Goal: Task Accomplishment & Management: Manage account settings

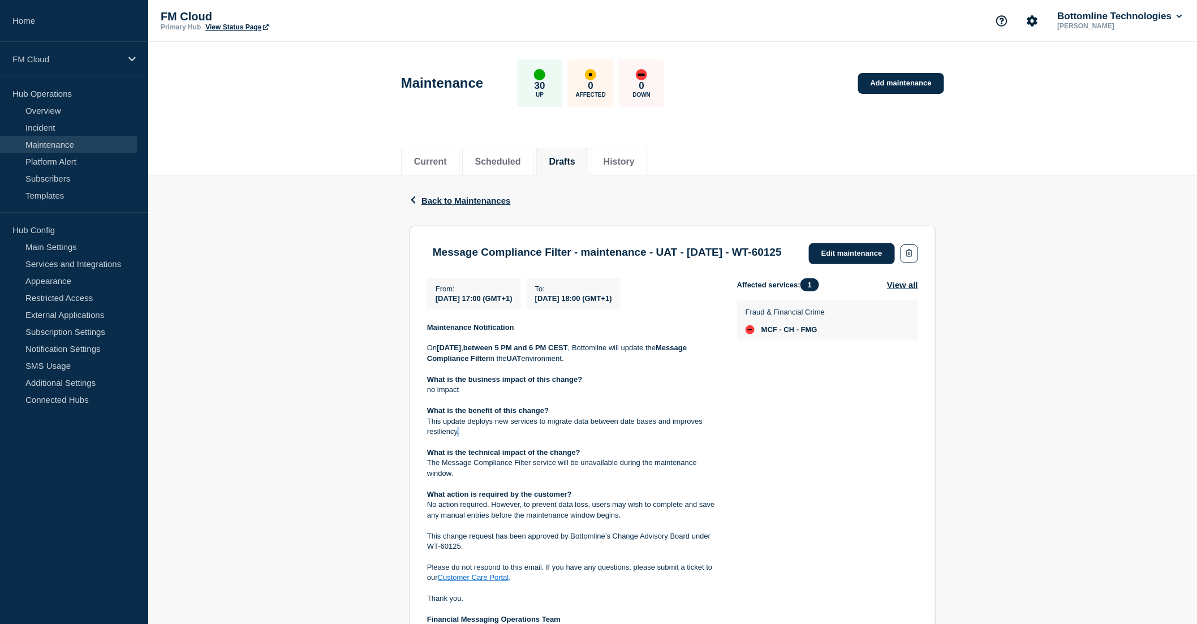
click at [459, 437] on p "This update deploys new services to migrate data between date bases and improve…" at bounding box center [573, 426] width 292 height 21
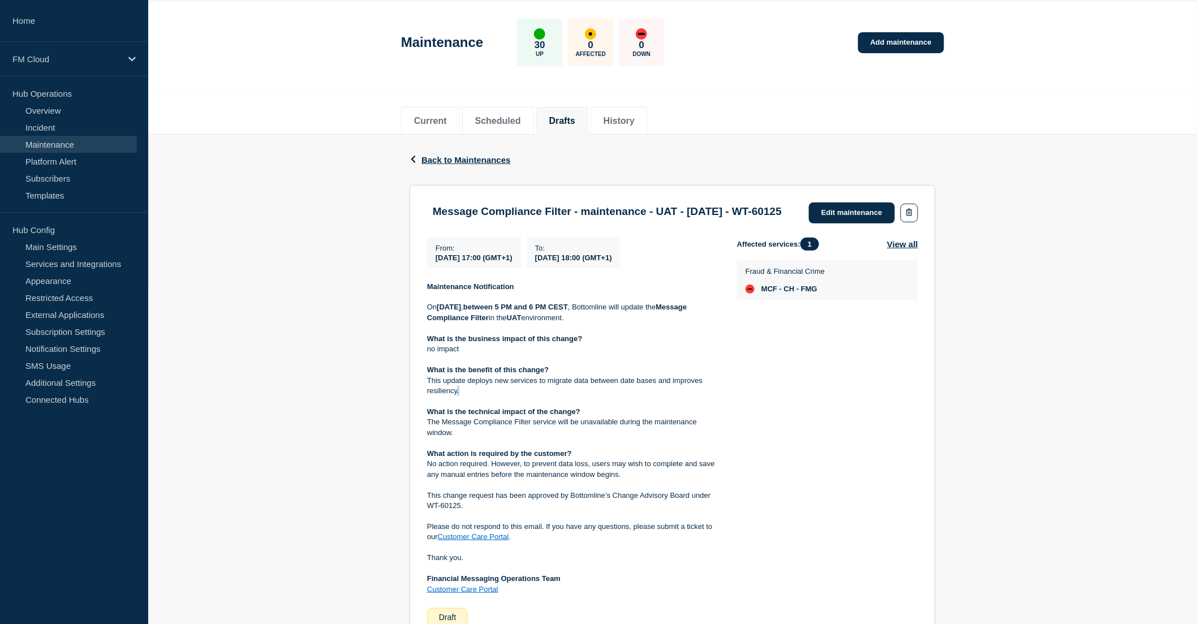
scroll to position [63, 0]
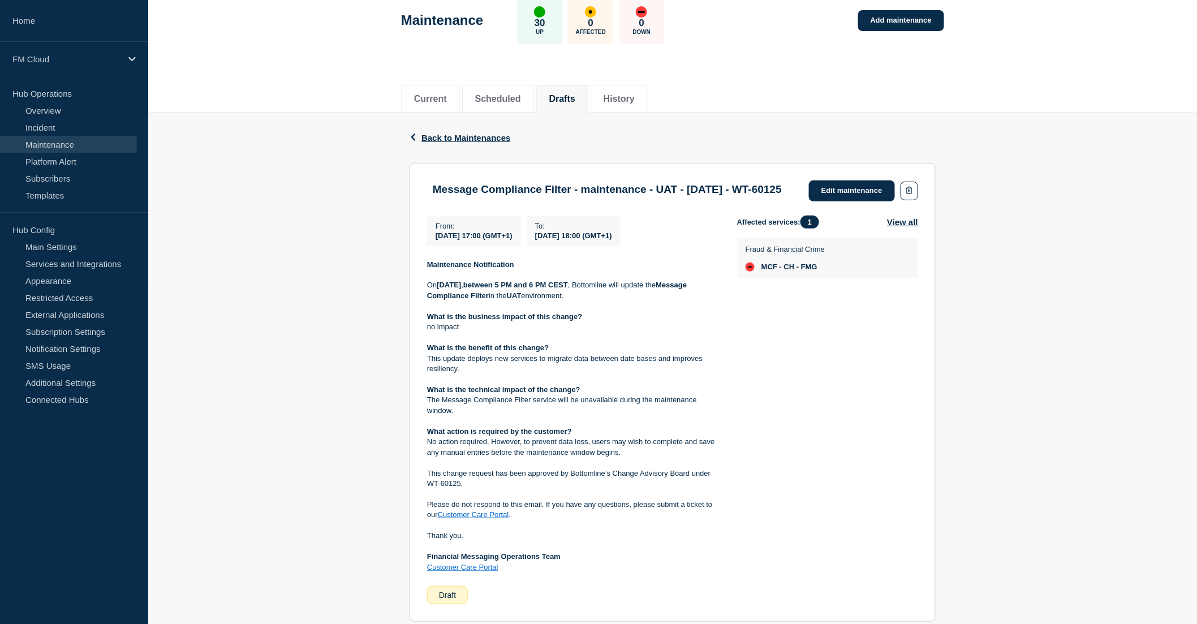
click at [494, 384] on p at bounding box center [573, 379] width 292 height 10
click at [858, 178] on section "Message Compliance Filter - maintenance - UAT - 07/OCT/2025 - WT-60125 Edit mai…" at bounding box center [672, 392] width 526 height 459
click at [856, 182] on link "Edit maintenance" at bounding box center [852, 190] width 86 height 21
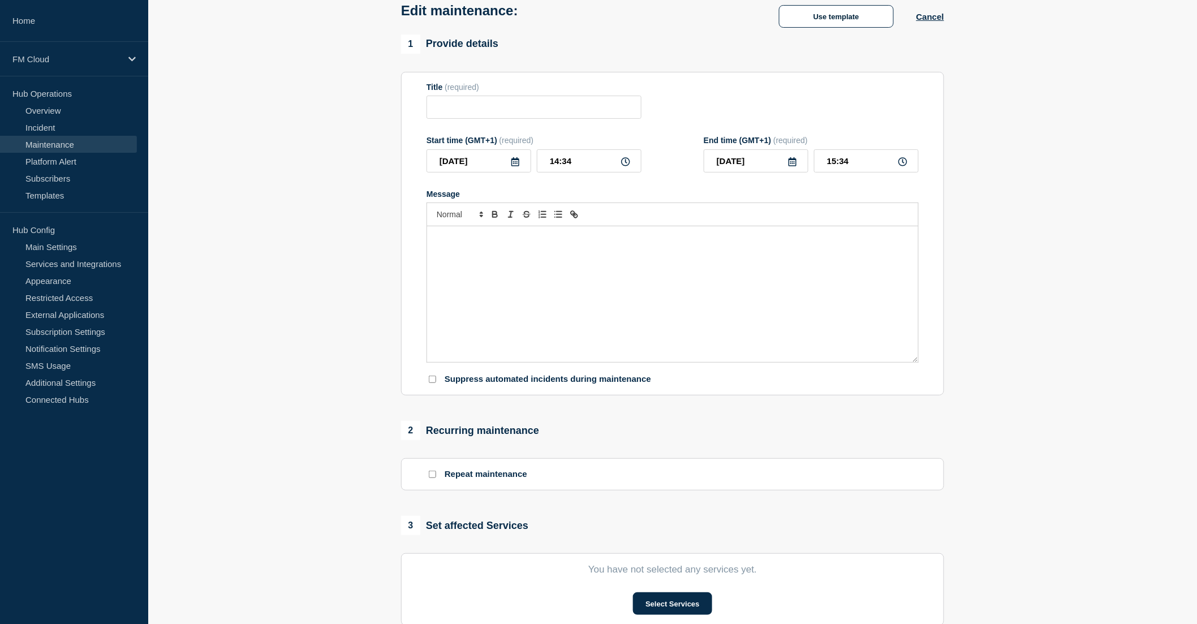
type input "Message Compliance Filter - maintenance - UAT - 07/OCT/2025 - WT-60125"
type input "17:00"
type input "18:00"
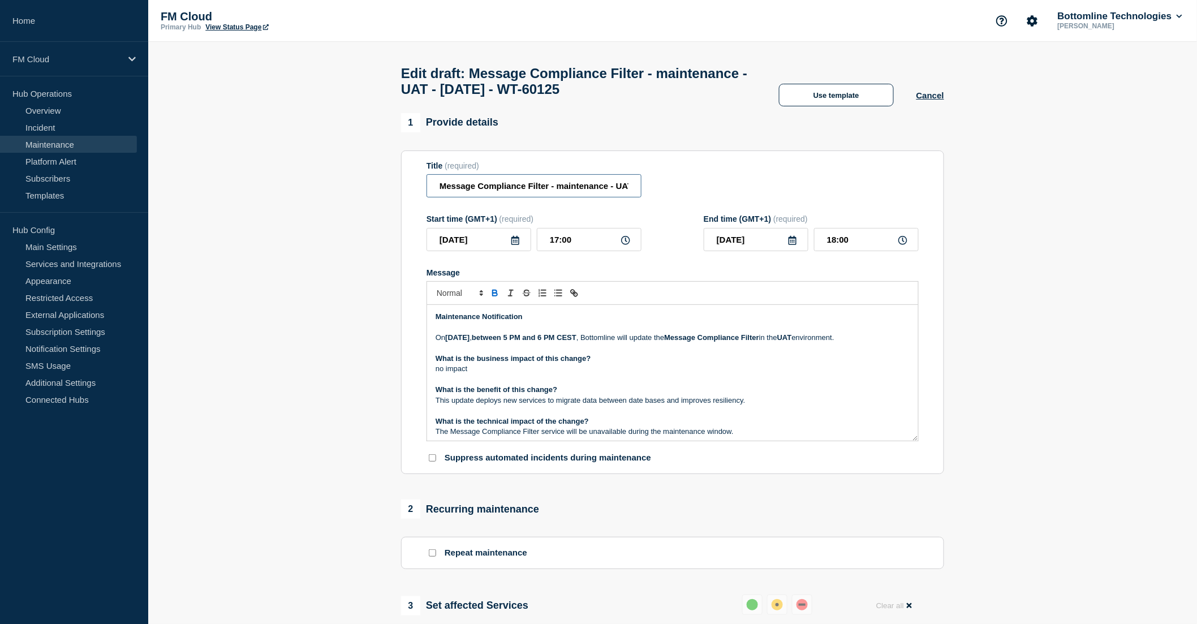
click at [563, 189] on input "Message Compliance Filter - maintenance - UAT - 07/OCT/2025 - WT-60125" at bounding box center [533, 185] width 215 height 23
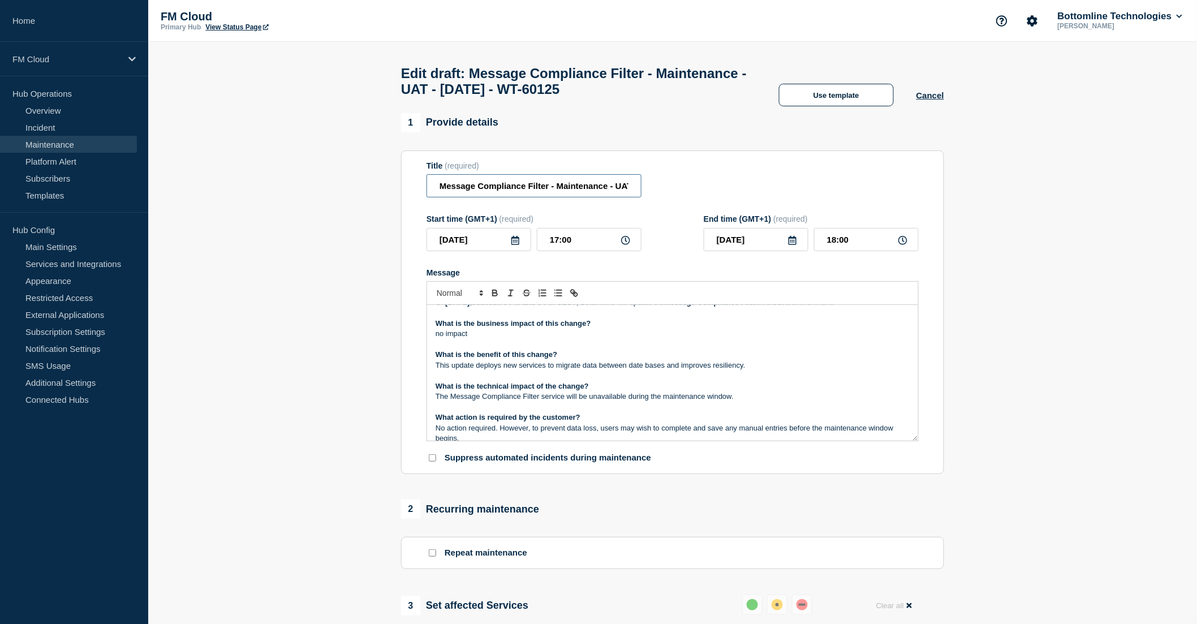
scroll to position [63, 0]
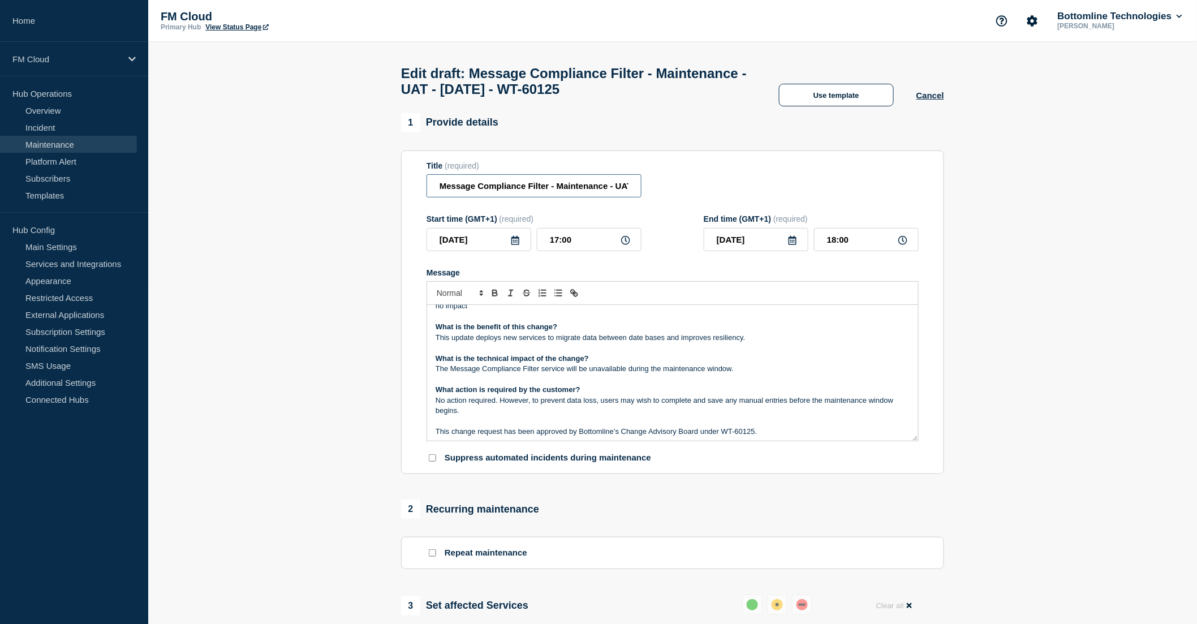
type input "Message Compliance Filter - Maintenance - UAT - 07/OCT/2025 - WT-60125"
click at [646, 343] on p "This update deploys new services to migrate data between date bases and improve…" at bounding box center [672, 337] width 474 height 10
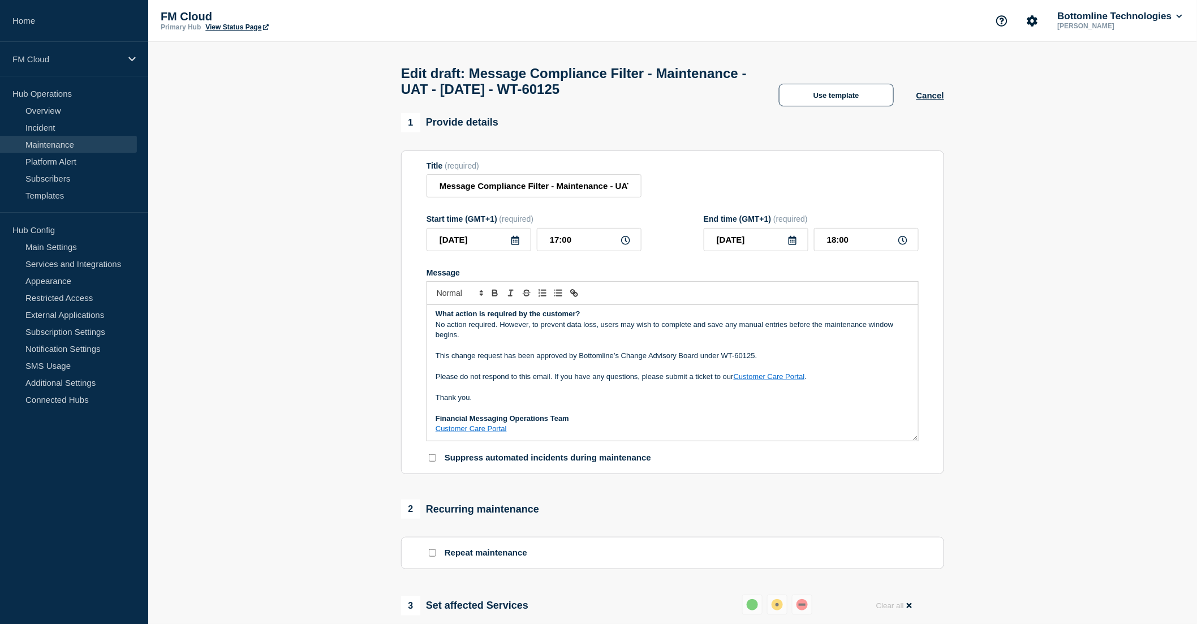
scroll to position [149, 0]
click at [55, 195] on link "Templates" at bounding box center [68, 195] width 137 height 17
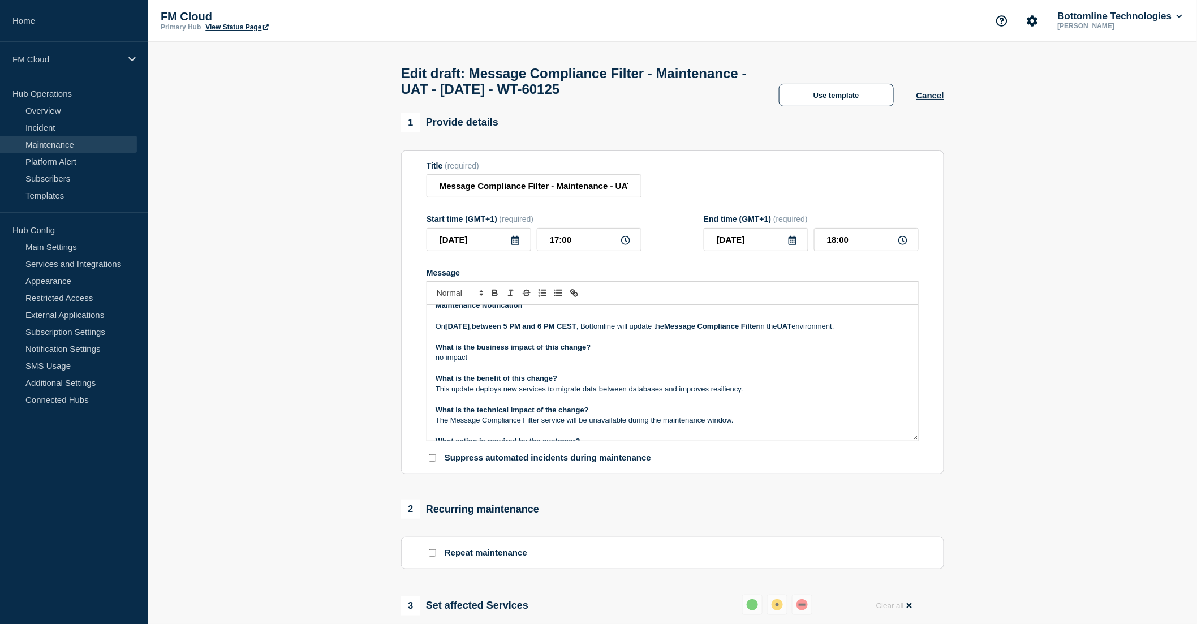
scroll to position [0, 0]
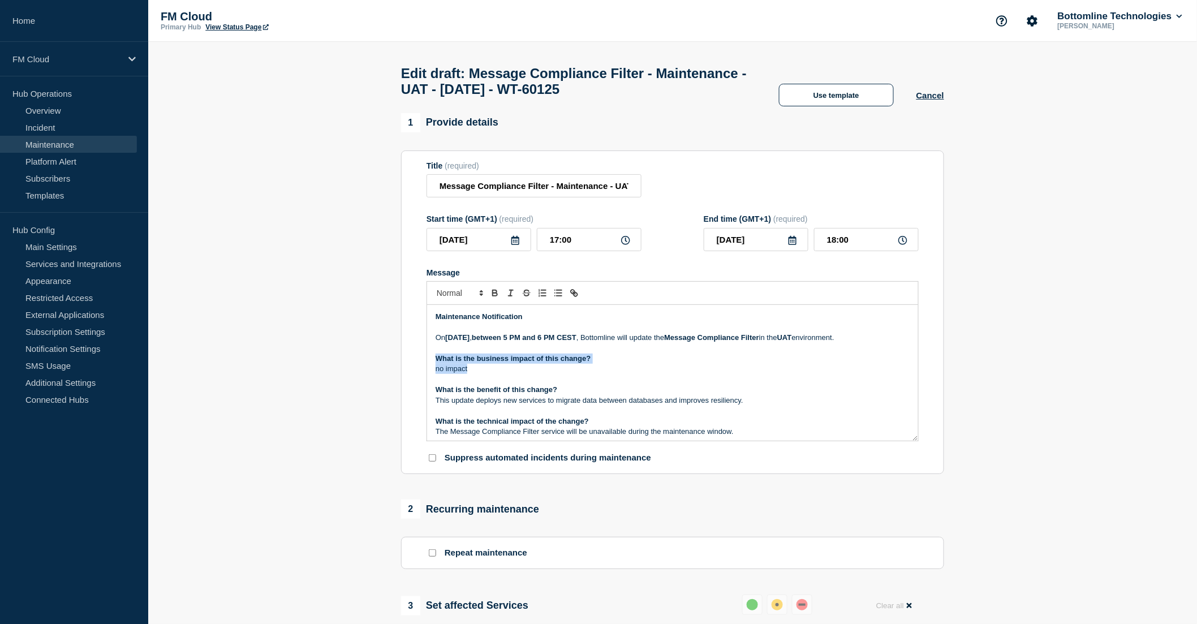
drag, startPoint x: 435, startPoint y: 374, endPoint x: 474, endPoint y: 385, distance: 39.9
click at [474, 385] on div "Maintenance Notification On Tuesday, 7 October 2025 , between 5 PM and 6 PM CES…" at bounding box center [672, 373] width 491 height 136
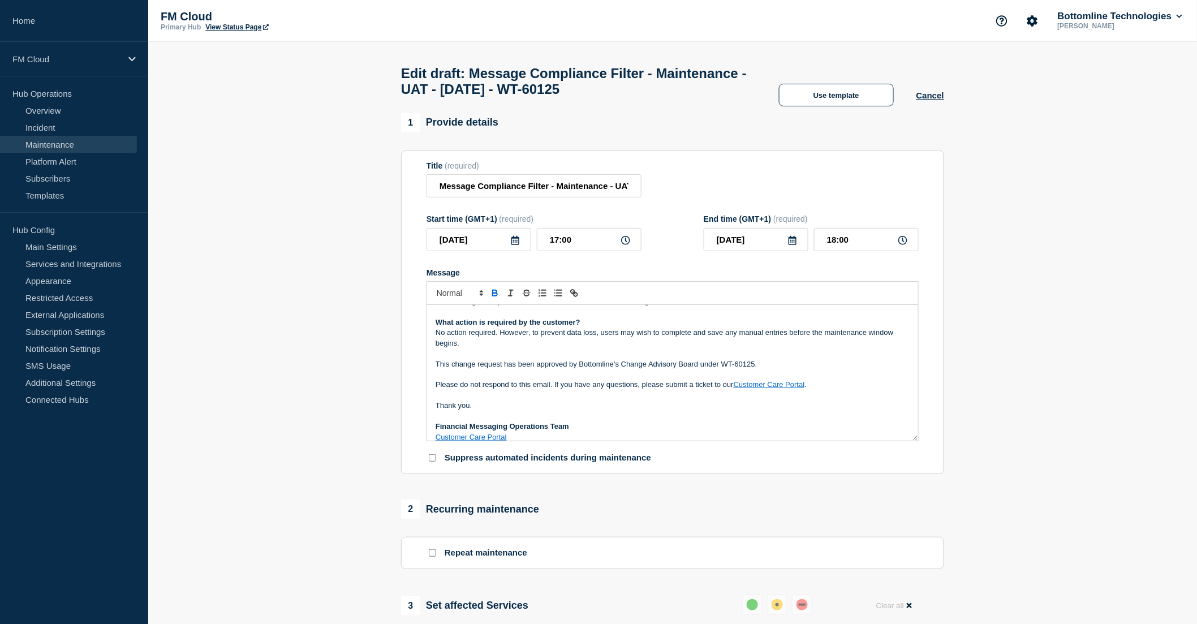
scroll to position [117, 0]
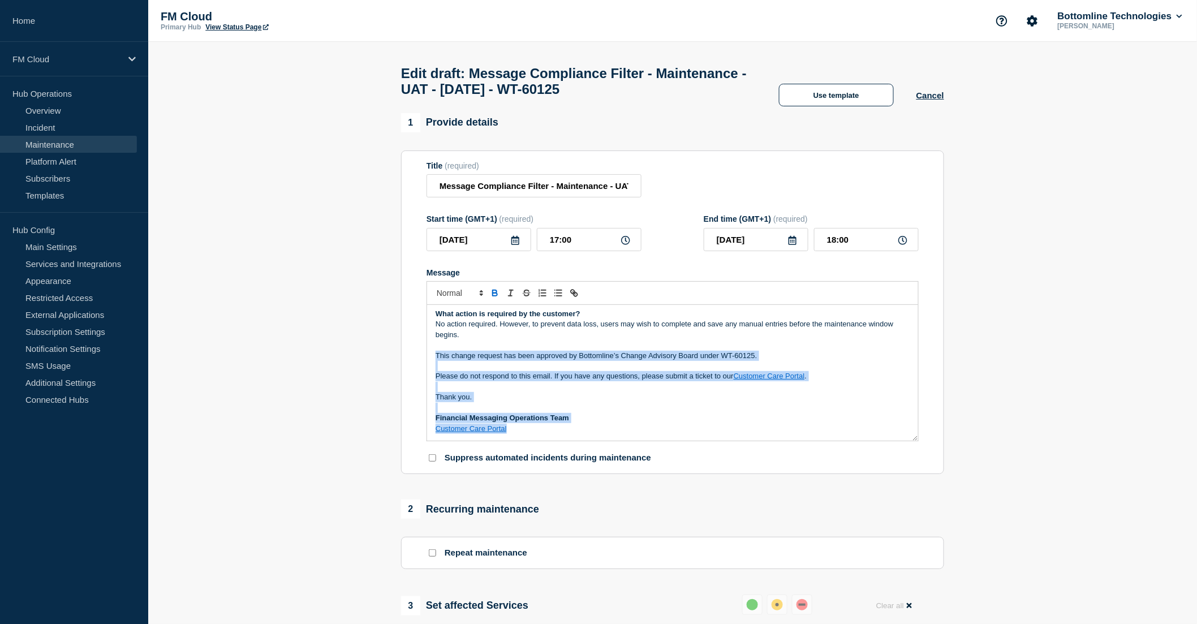
drag, startPoint x: 435, startPoint y: 360, endPoint x: 545, endPoint y: 438, distance: 134.9
click at [545, 438] on div "Maintenance Notification On Tuesday, 7 October 2025 , between 5 PM and 6 PM CES…" at bounding box center [672, 373] width 491 height 136
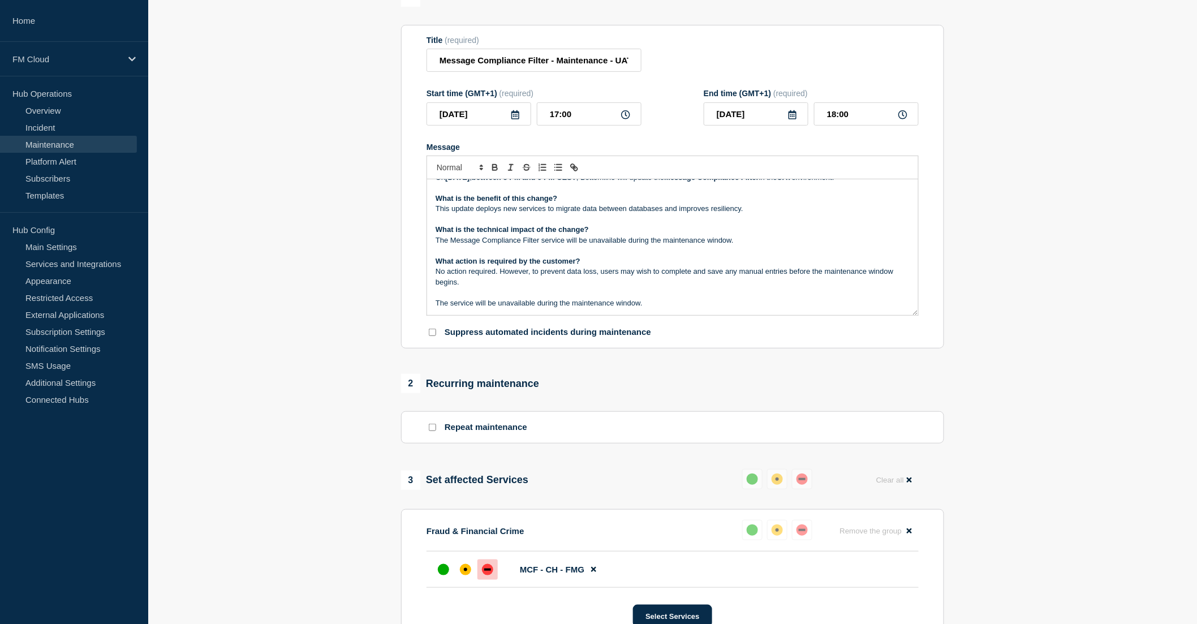
scroll to position [63, 0]
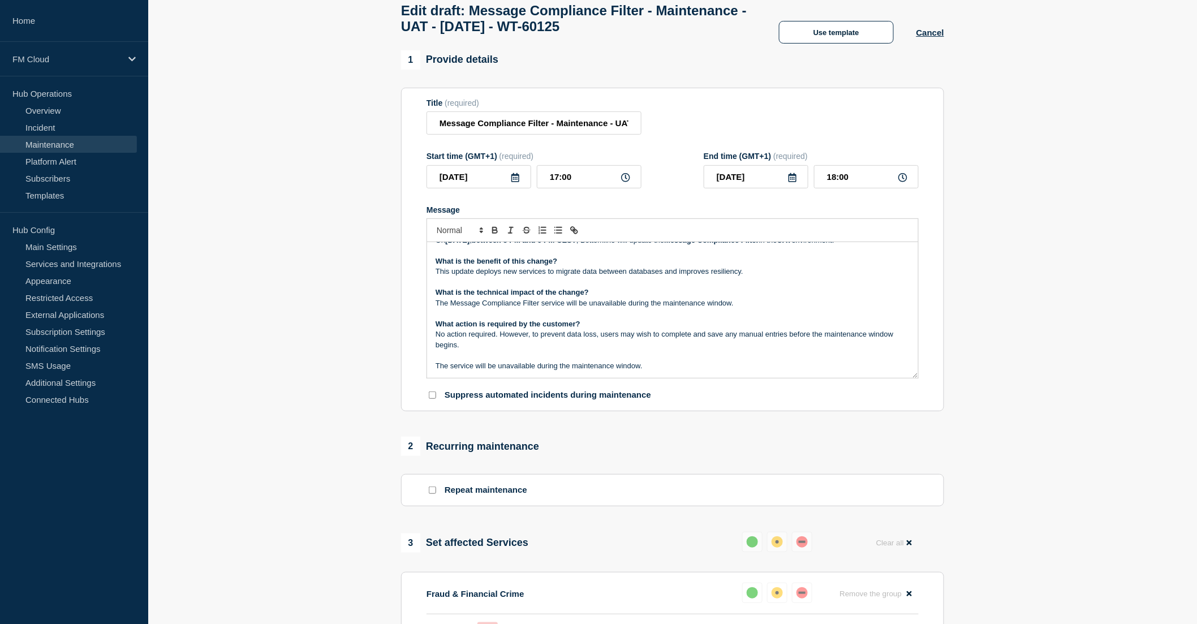
click at [623, 345] on p "No action required. However, to prevent data loss, users may wish to complete a…" at bounding box center [672, 339] width 474 height 21
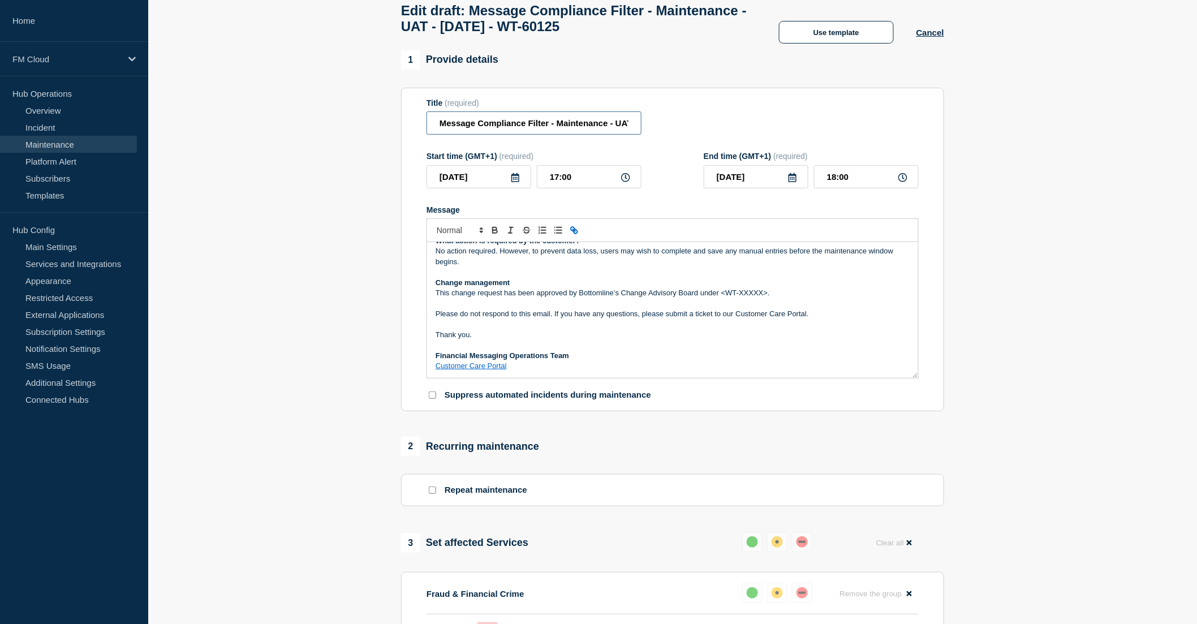
scroll to position [0, 109]
drag, startPoint x: 608, startPoint y: 119, endPoint x: 653, endPoint y: 123, distance: 45.4
click at [653, 123] on div "Title (required) Message Compliance Filter - Maintenance - UAT - 07/OCT/2025 - …" at bounding box center [672, 116] width 492 height 37
click at [590, 127] on input "Message Compliance Filter - Maintenance - UAT - 07/OCT/2025 - WT-60125" at bounding box center [533, 122] width 215 height 23
drag, startPoint x: 590, startPoint y: 127, endPoint x: 628, endPoint y: 127, distance: 37.9
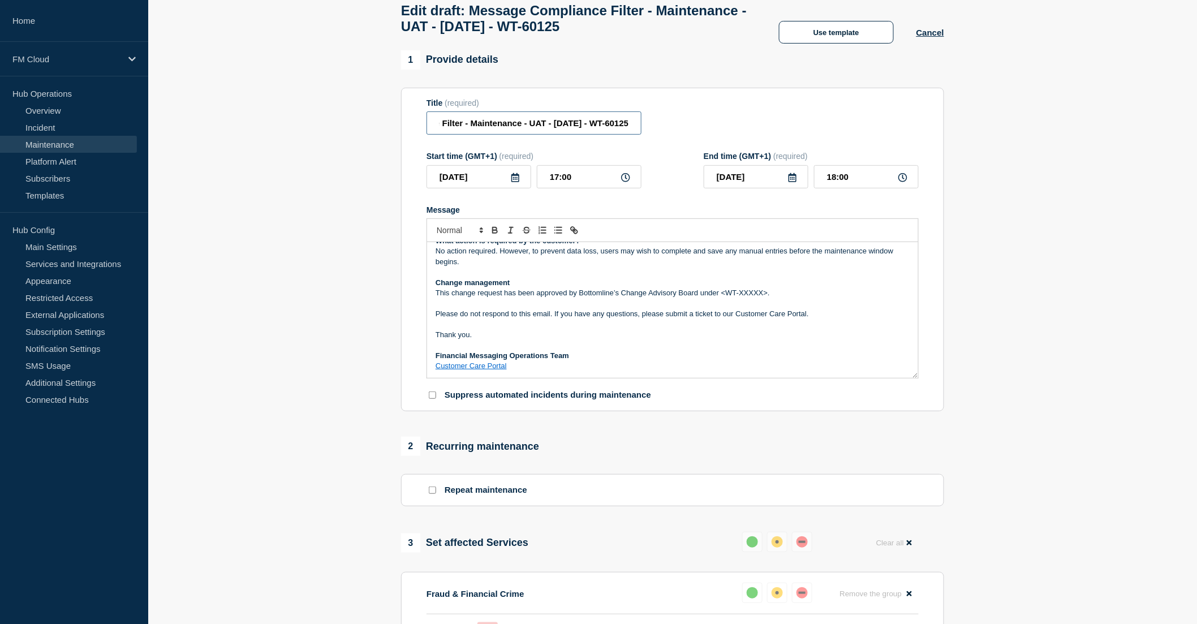
click at [628, 127] on input "Message Compliance Filter - Maintenance - UAT - 07/OCT/2025 - WT-60125" at bounding box center [533, 122] width 215 height 23
drag, startPoint x: 767, startPoint y: 305, endPoint x: 722, endPoint y: 306, distance: 44.7
click at [722, 298] on p "This change request has been approved by Bottomline’s Change Advisory Board und…" at bounding box center [672, 293] width 474 height 10
click at [771, 298] on p "This change request has been approved by Bottomline’s Change Advisory Board und…" at bounding box center [672, 293] width 474 height 10
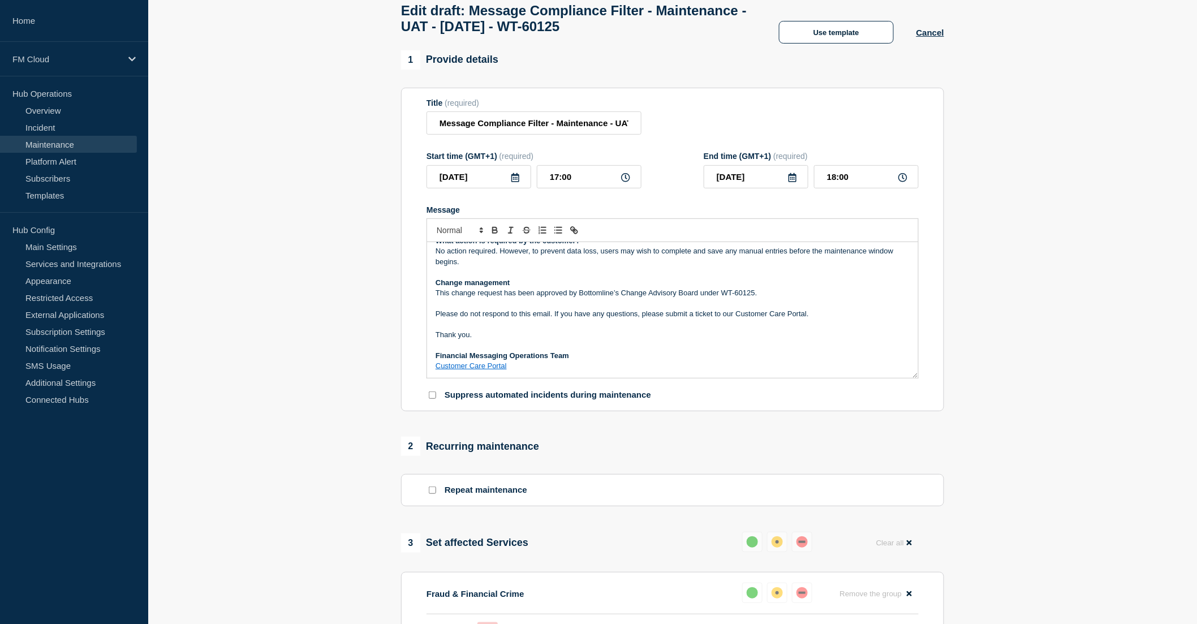
click at [818, 329] on p "Message" at bounding box center [672, 324] width 474 height 10
click at [502, 319] on p "Please do not respond to this email. If you have any questions, please submit a…" at bounding box center [672, 314] width 474 height 10
click at [498, 340] on p "Thank you." at bounding box center [672, 335] width 474 height 10
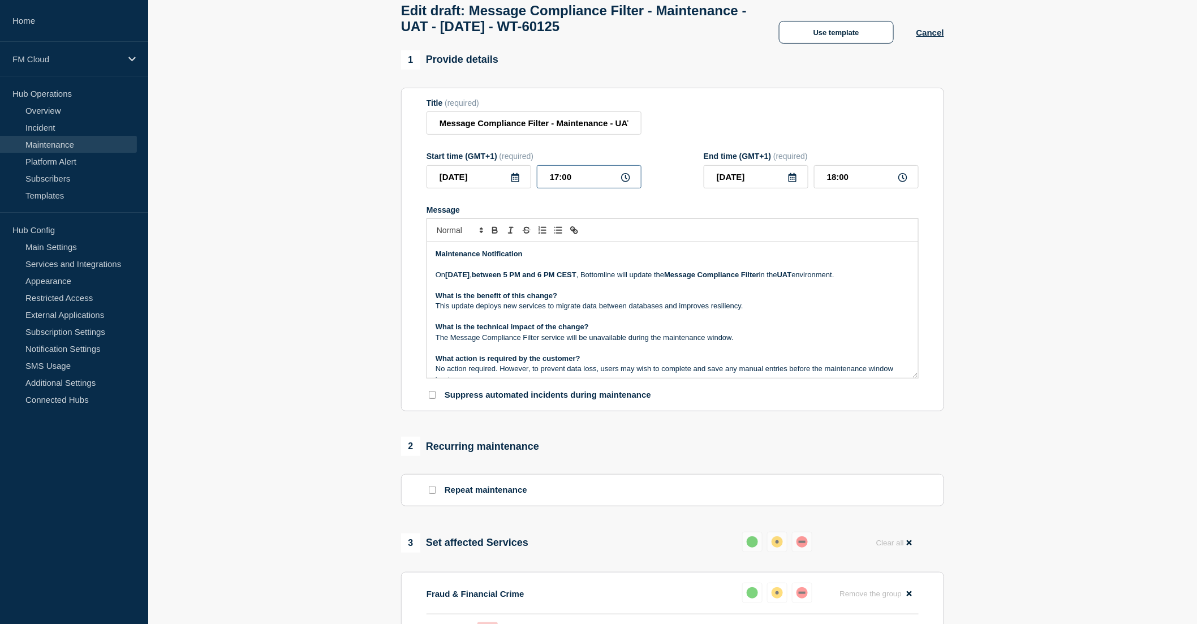
drag, startPoint x: 577, startPoint y: 179, endPoint x: 559, endPoint y: 179, distance: 18.7
click at [559, 179] on input "17:00" at bounding box center [589, 176] width 105 height 23
click at [558, 183] on input "17:00" at bounding box center [589, 176] width 105 height 23
type input "16:00"
type input "17:00"
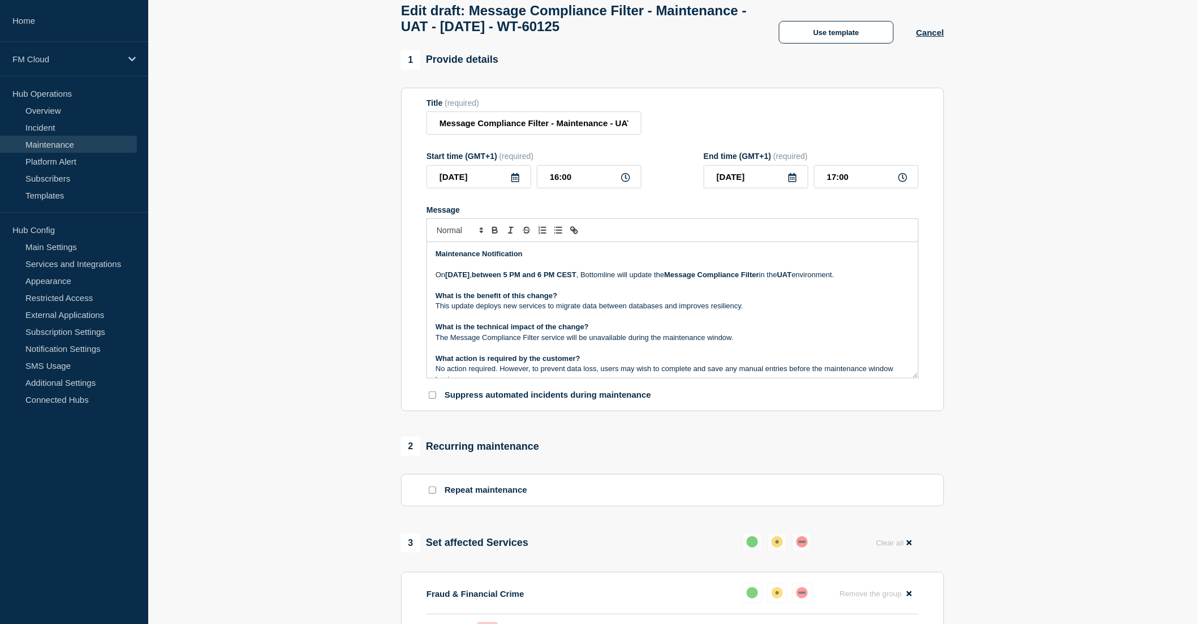
click at [649, 301] on p "What is the benefit of this change?" at bounding box center [672, 296] width 474 height 10
click at [570, 278] on strong "between 5 PM and 6 PM CEST" at bounding box center [524, 274] width 105 height 8
click at [600, 311] on p "This update deploys new services to migrate data between databases and improves…" at bounding box center [672, 306] width 474 height 10
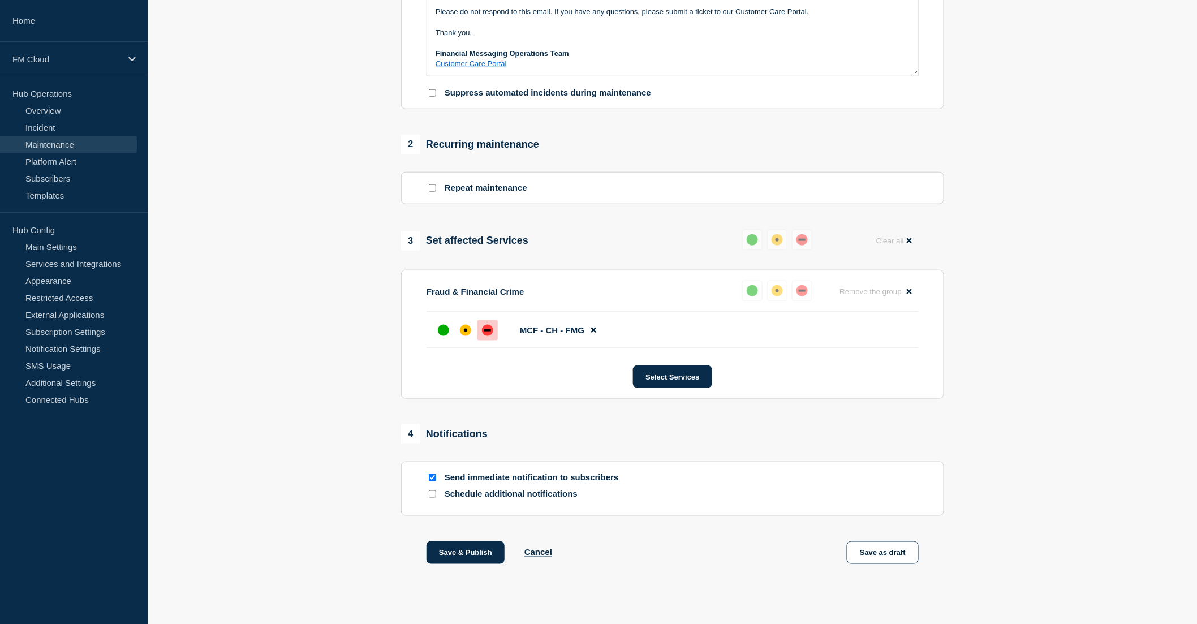
scroll to position [386, 0]
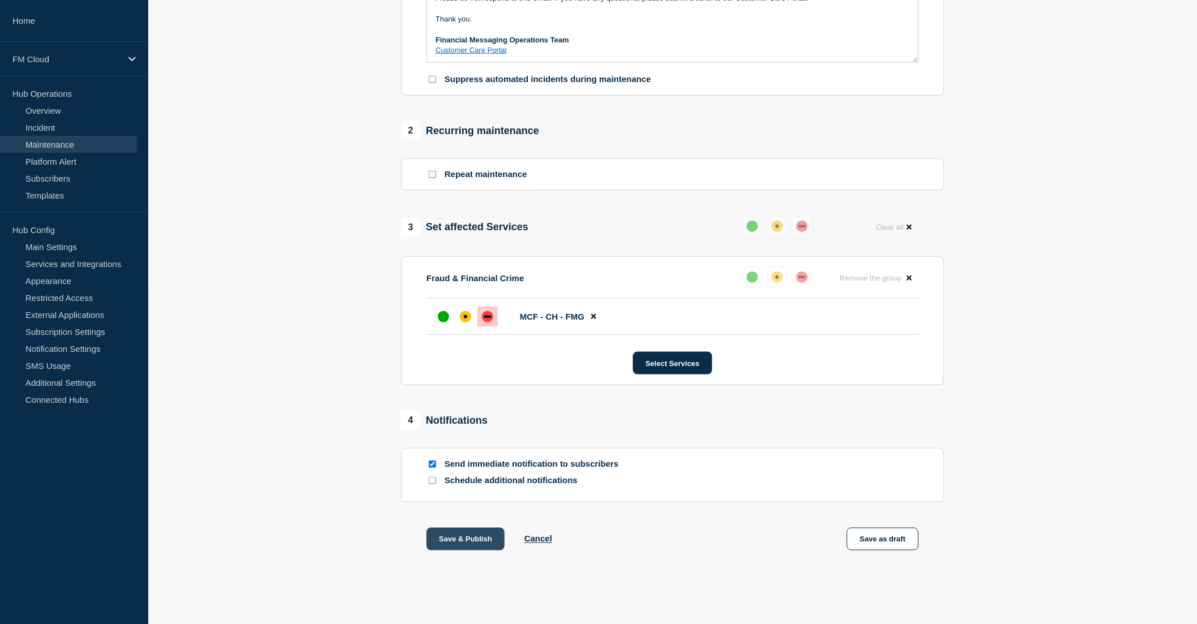
click at [489, 542] on button "Save & Publish" at bounding box center [465, 539] width 78 height 23
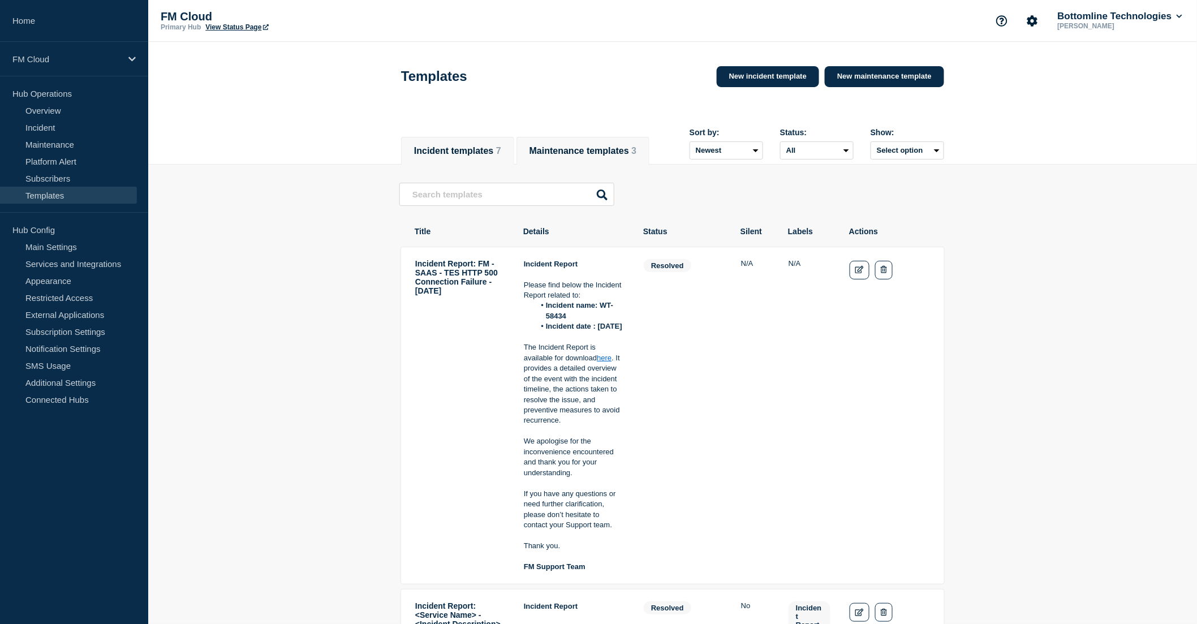
click at [598, 146] on button "Maintenance templates 3" at bounding box center [582, 151] width 107 height 10
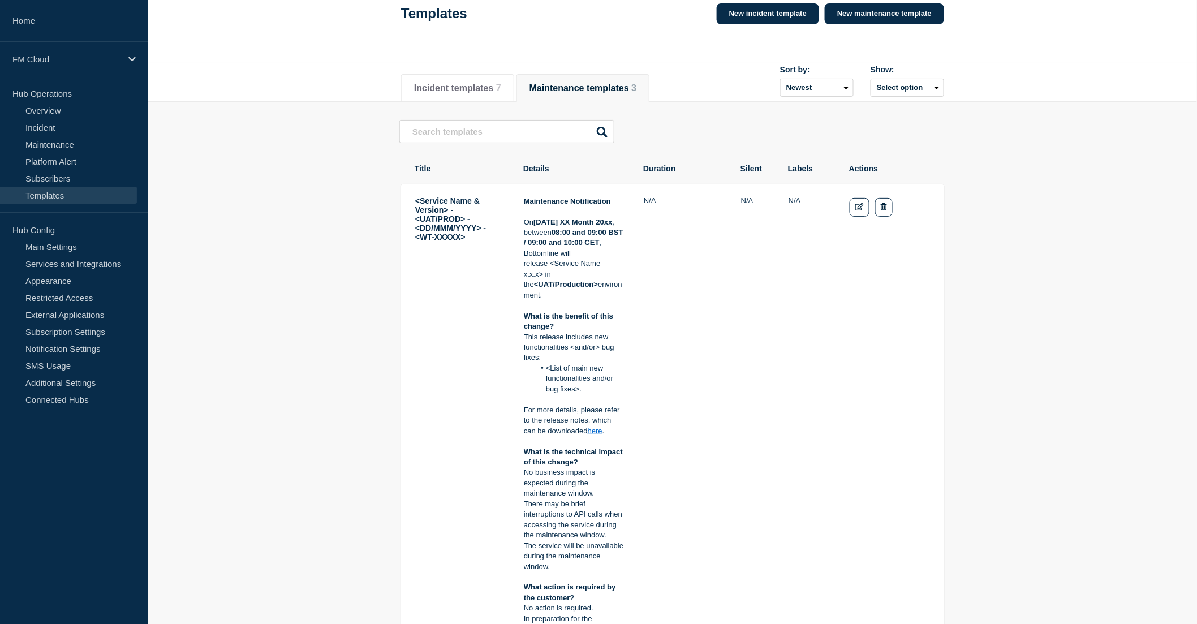
scroll to position [126, 0]
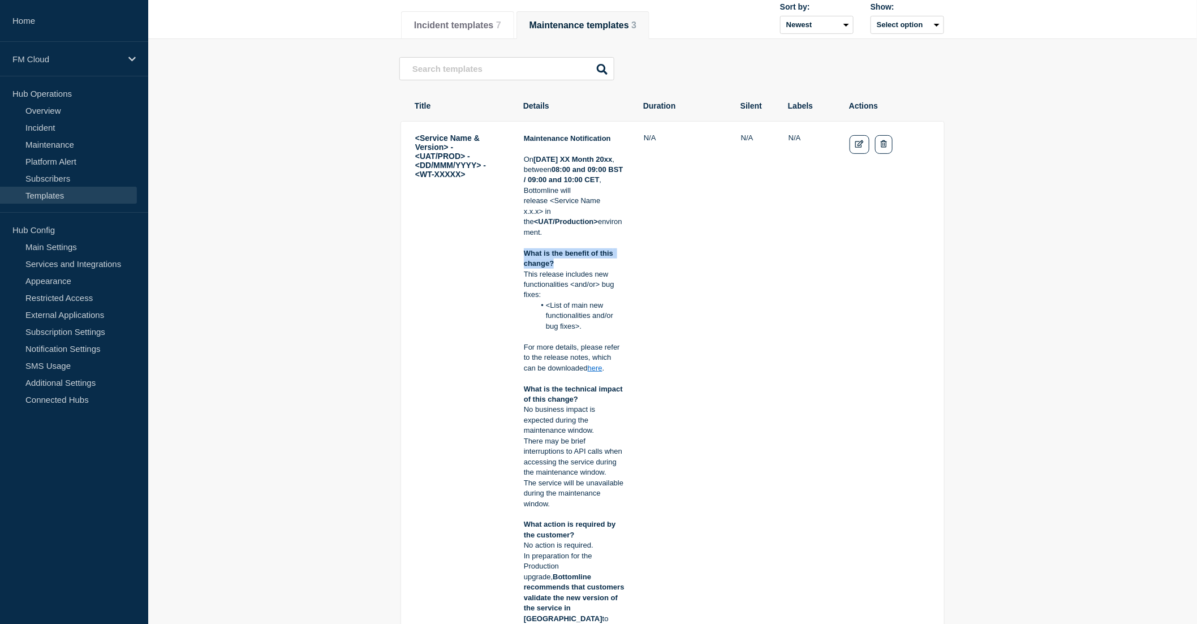
drag, startPoint x: 524, startPoint y: 254, endPoint x: 556, endPoint y: 264, distance: 33.1
click at [556, 264] on p "What is the benefit of this change?" at bounding box center [574, 258] width 101 height 21
copy strong "What is the benefit of this change?"
drag, startPoint x: 557, startPoint y: 502, endPoint x: 522, endPoint y: 484, distance: 39.5
click at [522, 484] on tr "<Service Name & Version> - <UAT/PROD> - <DD/MMM/YYYY> - <WT-XXXXX> Maintenance …" at bounding box center [672, 556] width 544 height 870
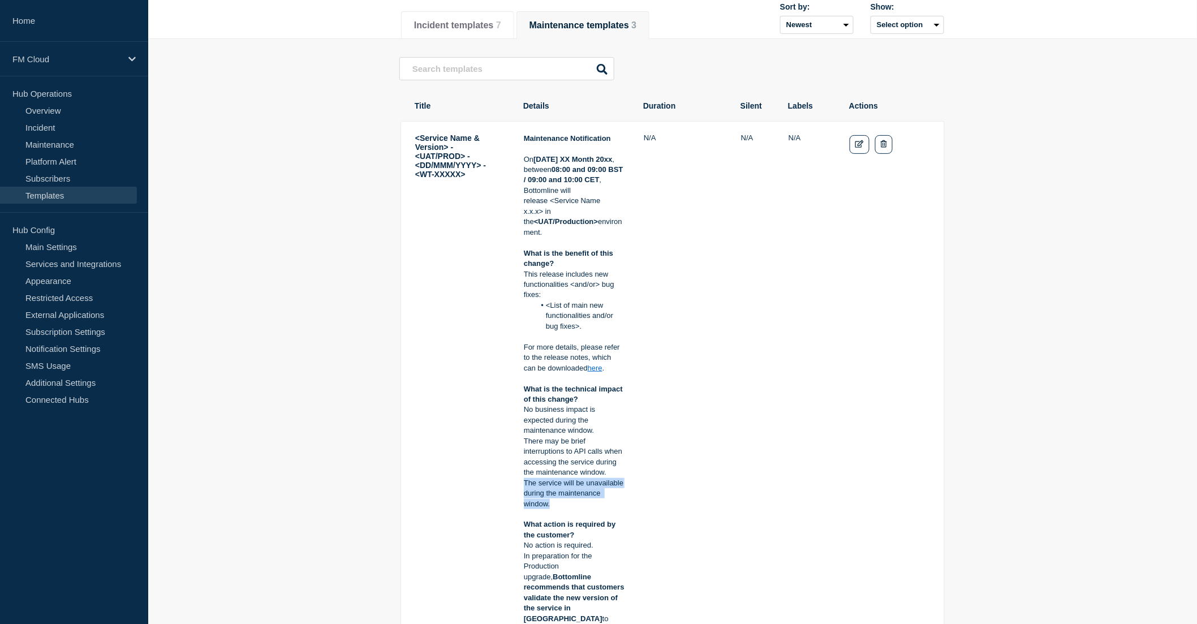
copy p "The service will be unavailable during the maintenance window."
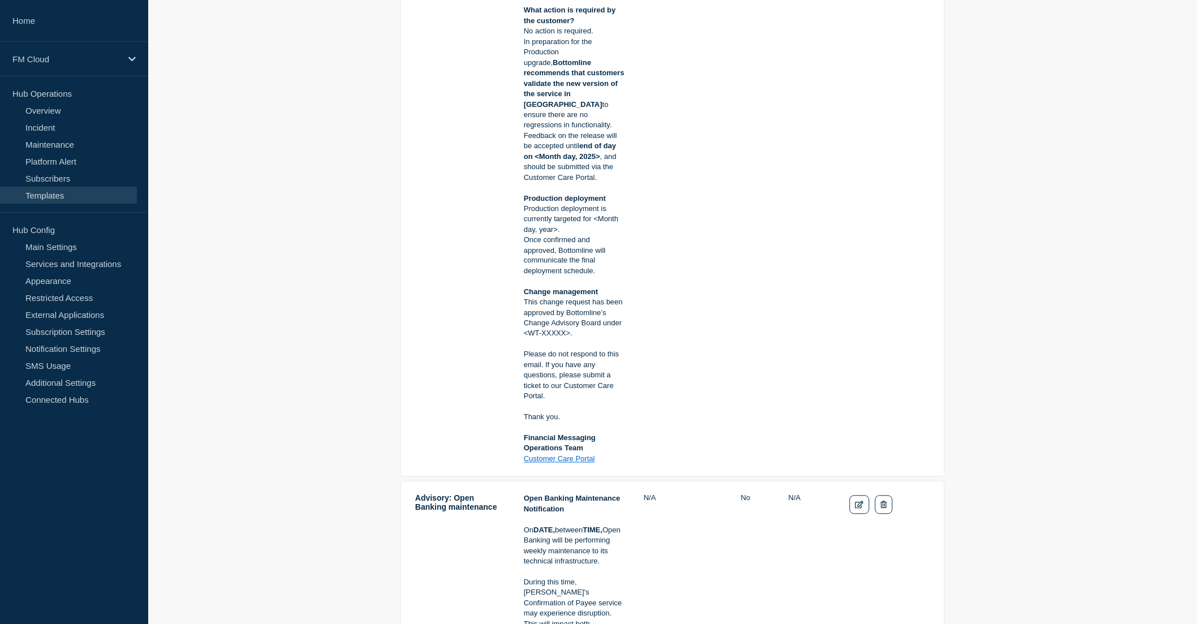
scroll to position [691, 0]
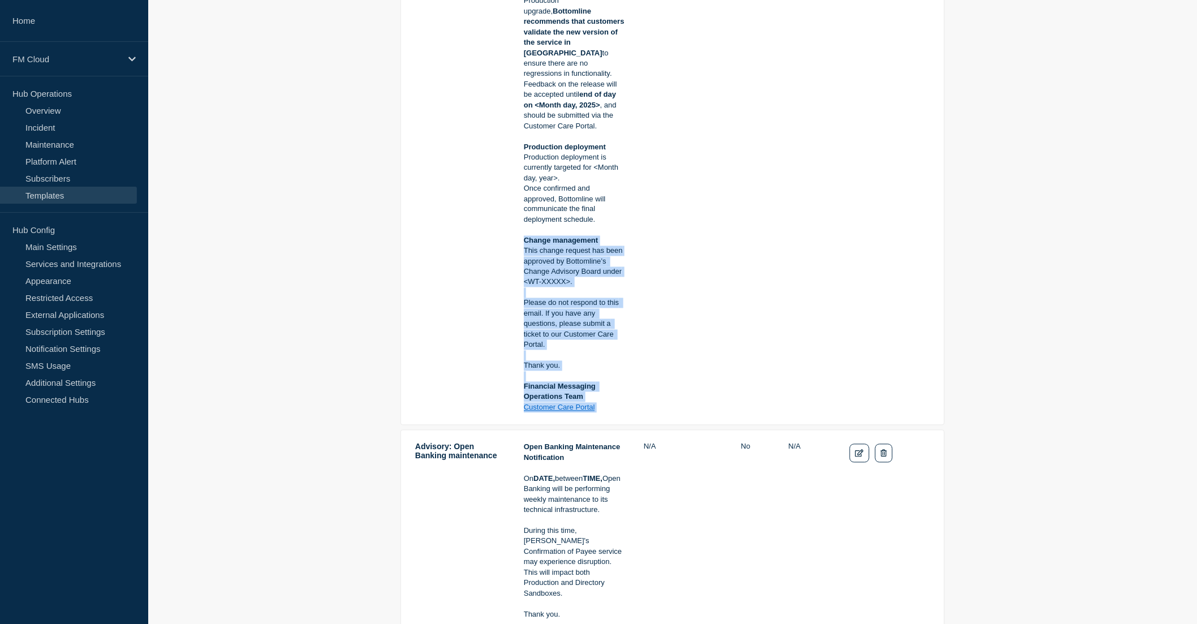
drag, startPoint x: 524, startPoint y: 230, endPoint x: 641, endPoint y: 408, distance: 213.0
copy div "Change management This change request has been approved by Bottomline’s Change …"
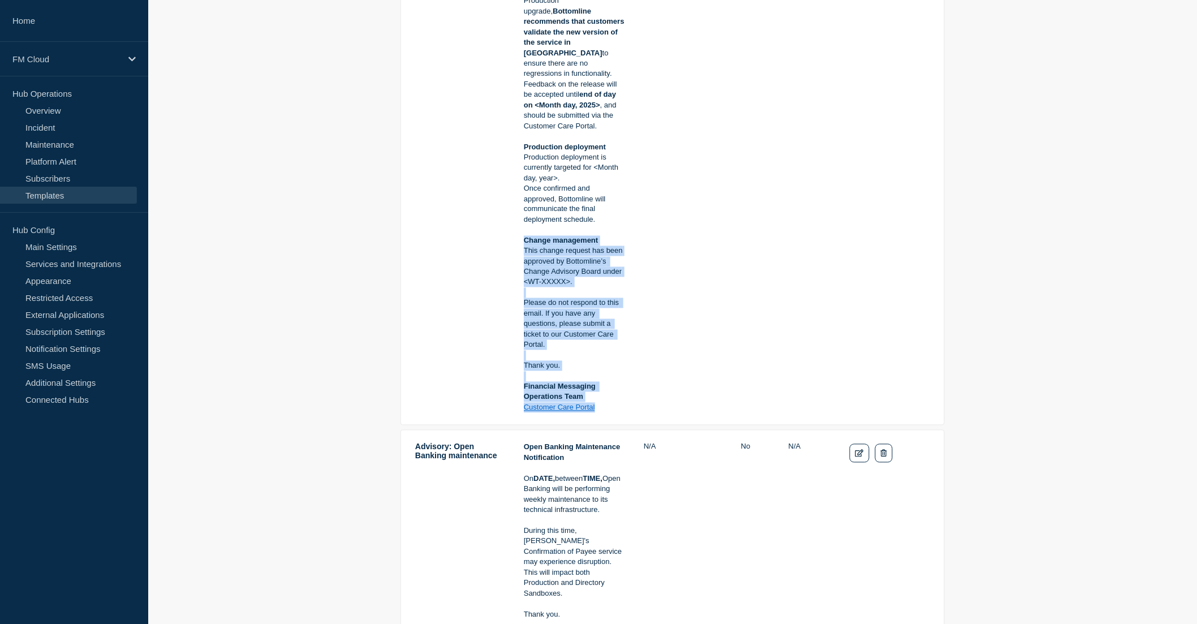
drag, startPoint x: 526, startPoint y: 232, endPoint x: 621, endPoint y: 401, distance: 194.4
copy div "Change management This change request has been approved by Bottomline’s Change …"
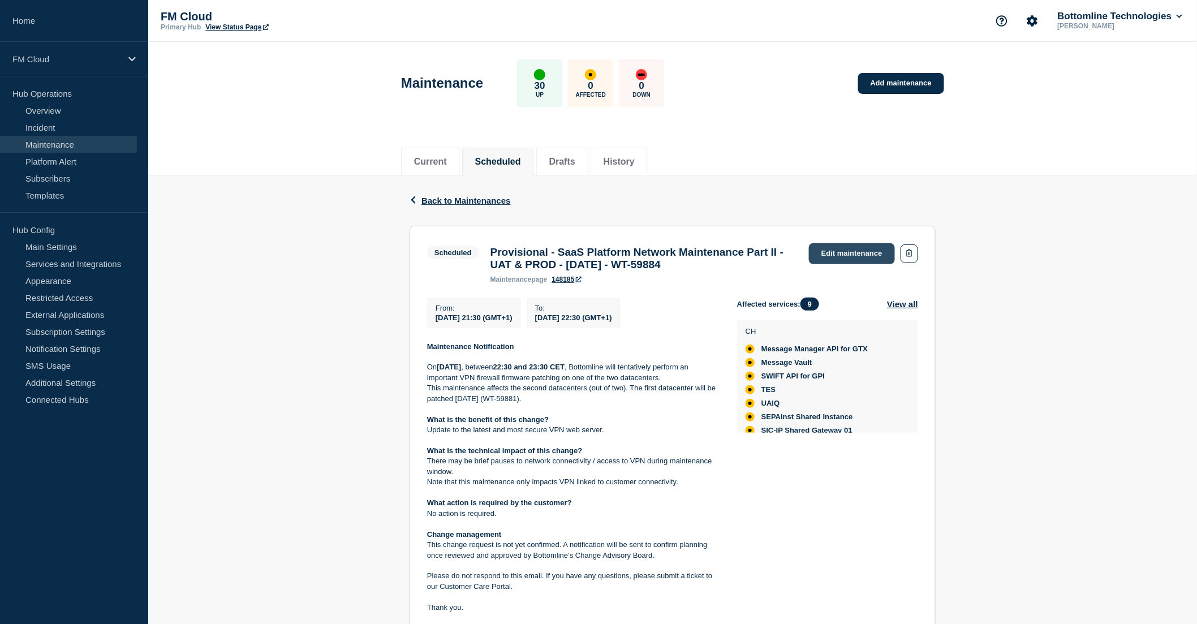
click at [849, 250] on link "Edit maintenance" at bounding box center [852, 253] width 86 height 21
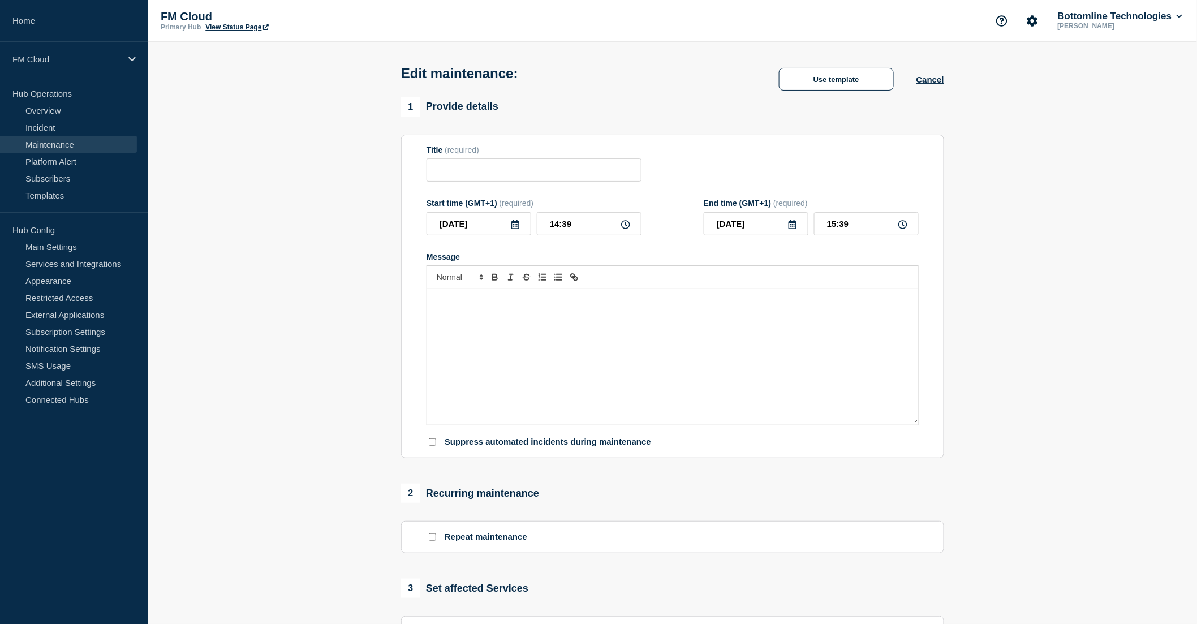
type input "Provisional - SaaS Platform Network Maintenance Part II - UAT & PROD - [DATE] -…"
type input "21:30"
type input "22:30"
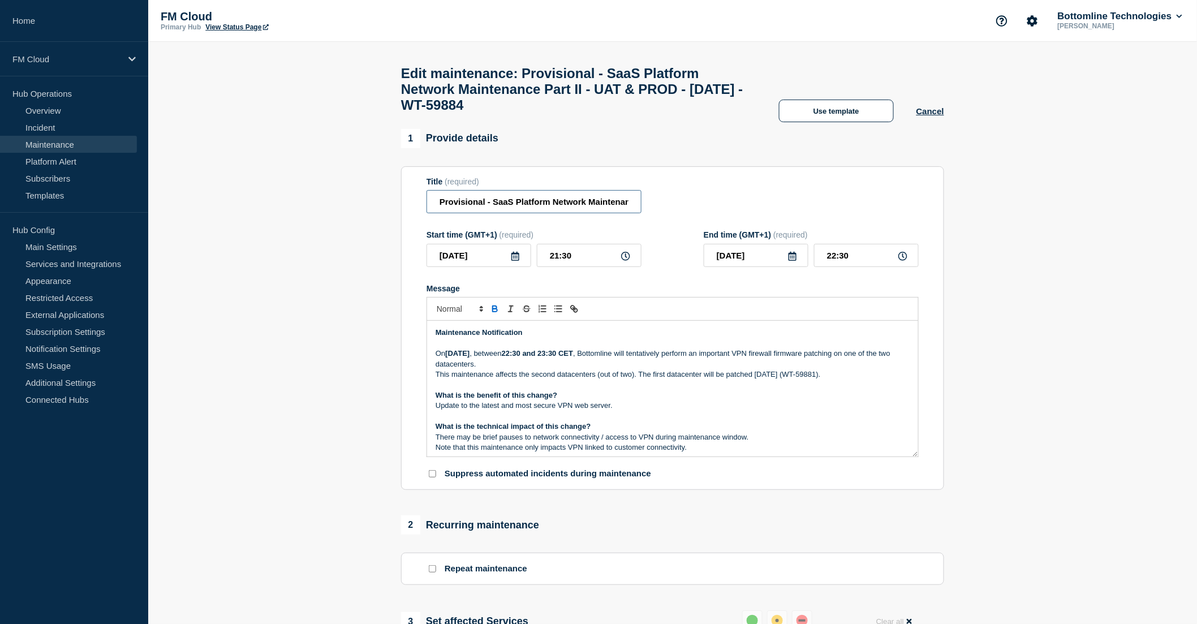
click at [455, 213] on input "Provisional - SaaS Platform Network Maintenance Part II - UAT & PROD - 07/OCT/2…" at bounding box center [533, 201] width 215 height 23
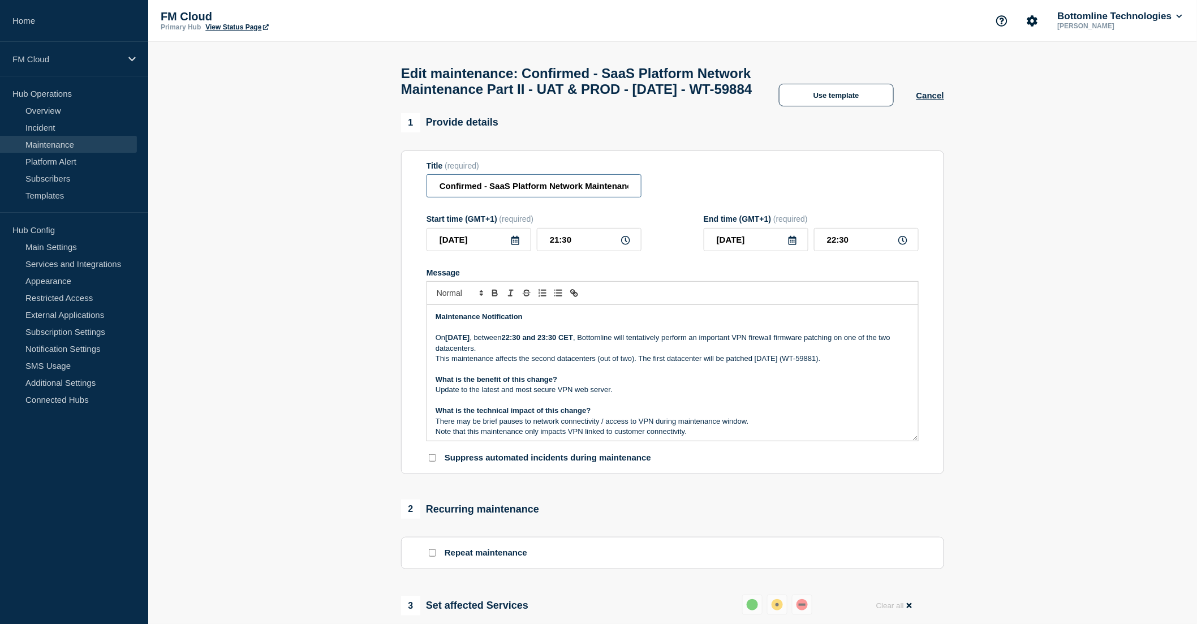
type input "Confirmed - SaaS Platform Network Maintenance Part II - UAT & PROD - 07/OCT/202…"
click at [683, 353] on p "On Tuesday 07 October 2025 , between 22:30 and 23:30 CET , Bottomline will tent…" at bounding box center [672, 342] width 474 height 21
click at [706, 353] on p "On Tuesday 07 October 2025 , between 22:30 and 23:30 CET , Bottomline will tent…" at bounding box center [672, 342] width 474 height 21
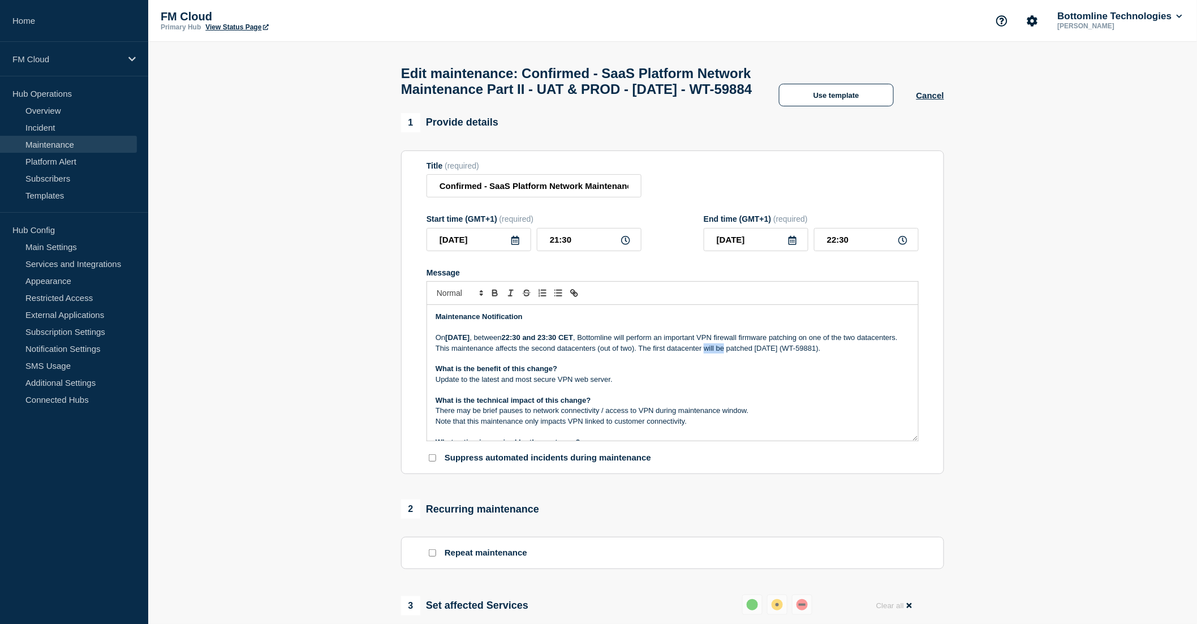
drag, startPoint x: 704, startPoint y: 383, endPoint x: 724, endPoint y: 383, distance: 20.4
click at [724, 353] on p "This maintenance affects the second datacenters (out of two). The first datacen…" at bounding box center [672, 348] width 474 height 10
click at [724, 364] on p "Message" at bounding box center [672, 358] width 474 height 10
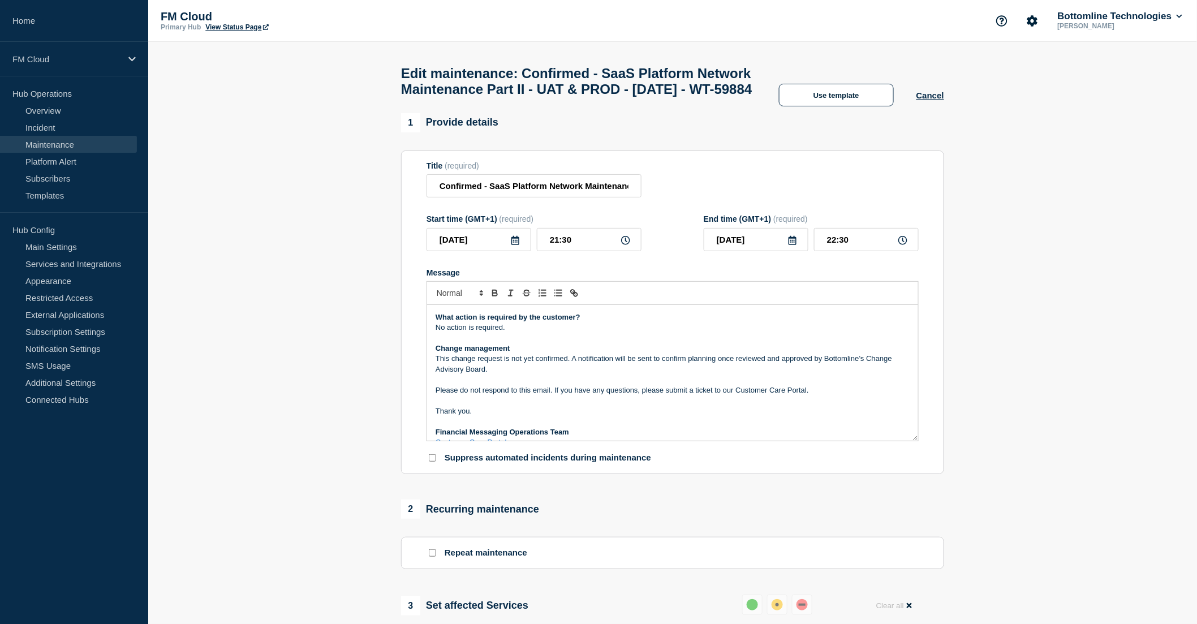
scroll to position [126, 0]
click at [436, 394] on div "Maintenance Notification On Tuesday 07 October 2025 , between 22:30 and 23:30 C…" at bounding box center [672, 373] width 491 height 136
click at [62, 194] on link "Templates" at bounding box center [68, 195] width 137 height 17
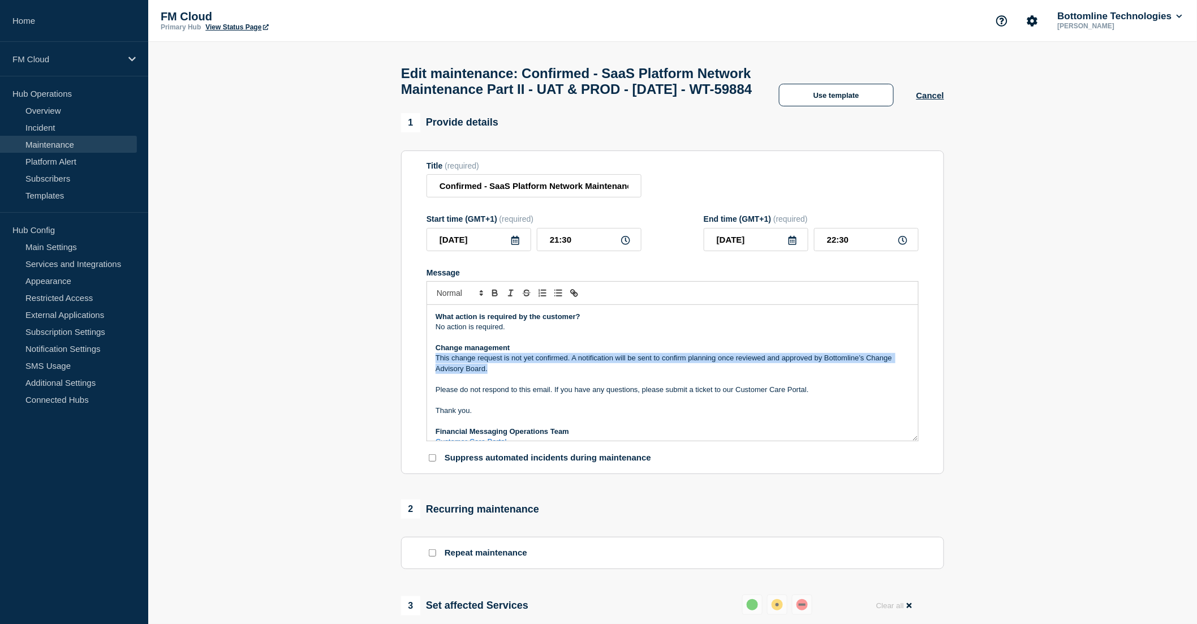
drag, startPoint x: 496, startPoint y: 408, endPoint x: 436, endPoint y: 396, distance: 61.2
click at [436, 374] on p "This change request is not yet confirmed. A notification will be sent to confir…" at bounding box center [672, 363] width 474 height 21
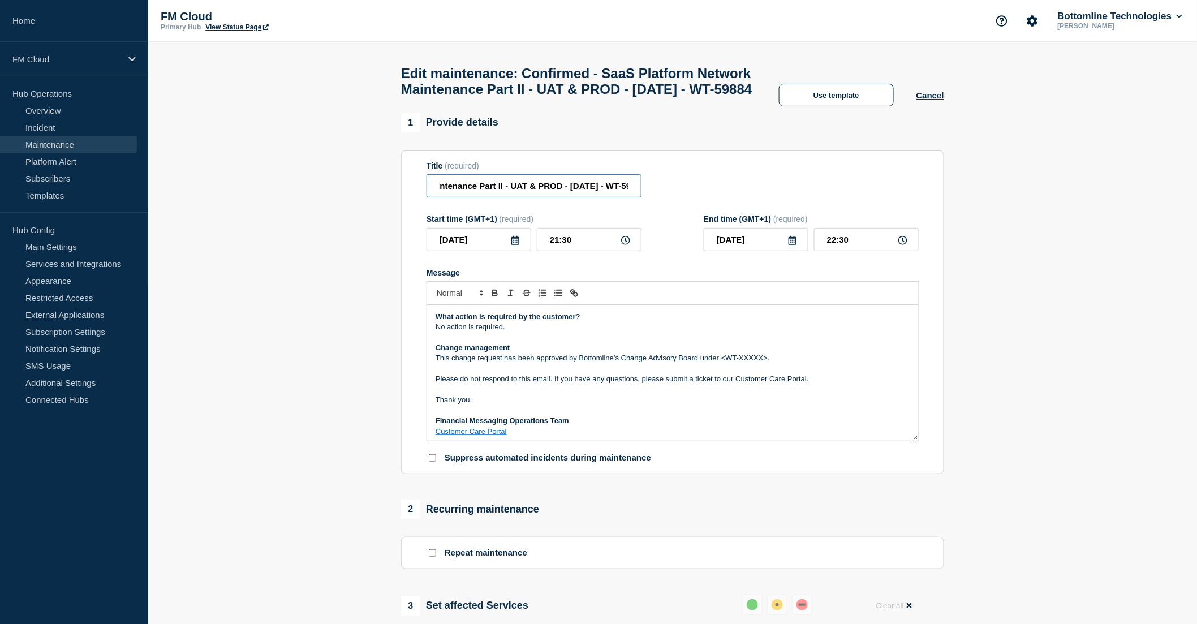
scroll to position [0, 199]
drag, startPoint x: 577, startPoint y: 214, endPoint x: 651, endPoint y: 214, distance: 74.1
click at [651, 198] on div "Title (required) Confirmed - SaaS Platform Network Maintenance Part II - UAT & …" at bounding box center [672, 179] width 492 height 37
click at [601, 197] on input "Confirmed - SaaS Platform Network Maintenance Part II - UAT & PROD - [DATE] - W…" at bounding box center [533, 185] width 215 height 23
drag, startPoint x: 590, startPoint y: 210, endPoint x: 630, endPoint y: 211, distance: 39.6
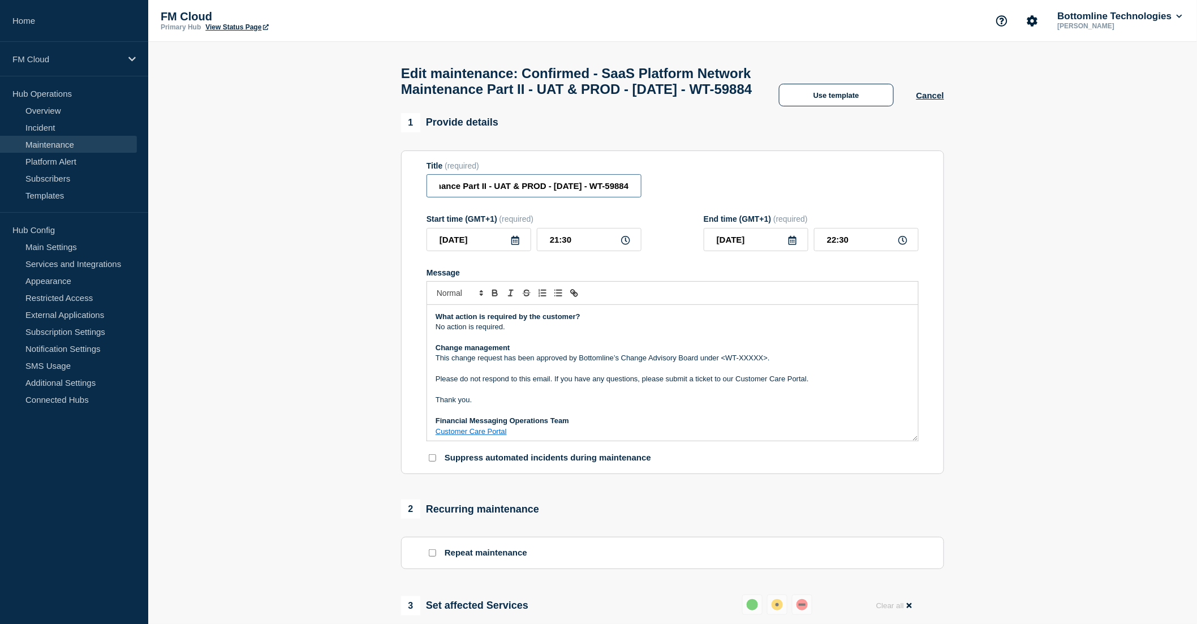
click at [630, 197] on input "Confirmed - SaaS Platform Network Maintenance Part II - UAT & PROD - [DATE] - W…" at bounding box center [533, 185] width 215 height 23
drag, startPoint x: 766, startPoint y: 392, endPoint x: 721, endPoint y: 394, distance: 45.3
click at [721, 363] on p "This change request has been approved by Bottomline’s Change Advisory Board und…" at bounding box center [672, 358] width 474 height 10
click at [781, 353] on p "Change management" at bounding box center [672, 348] width 474 height 10
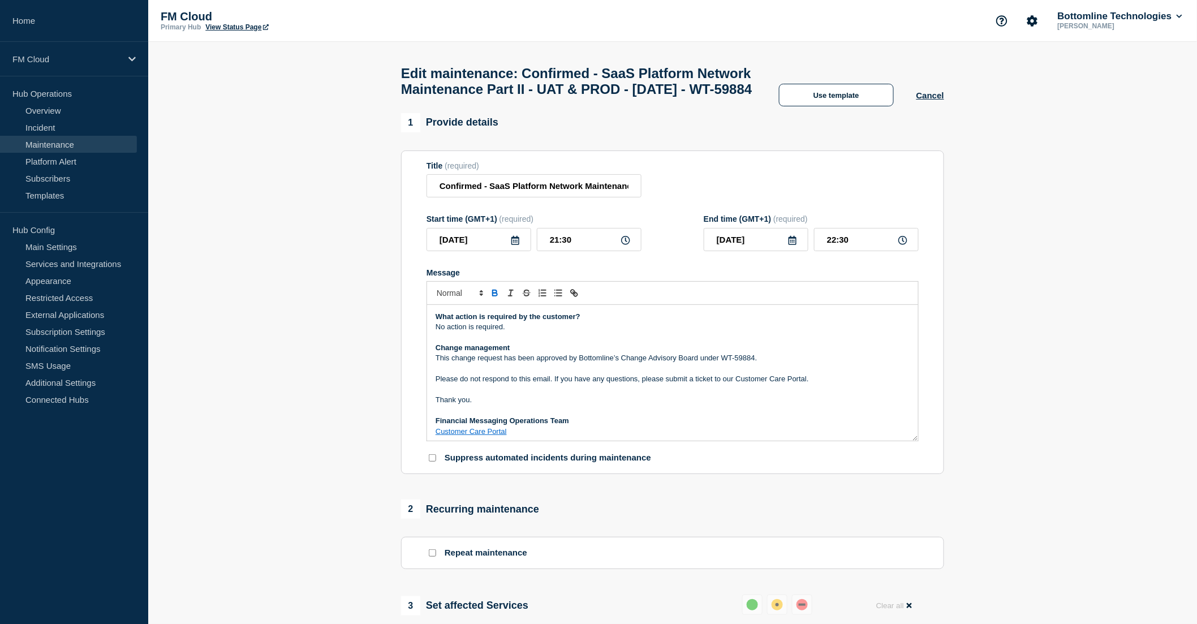
click at [737, 343] on p "Message" at bounding box center [672, 337] width 474 height 10
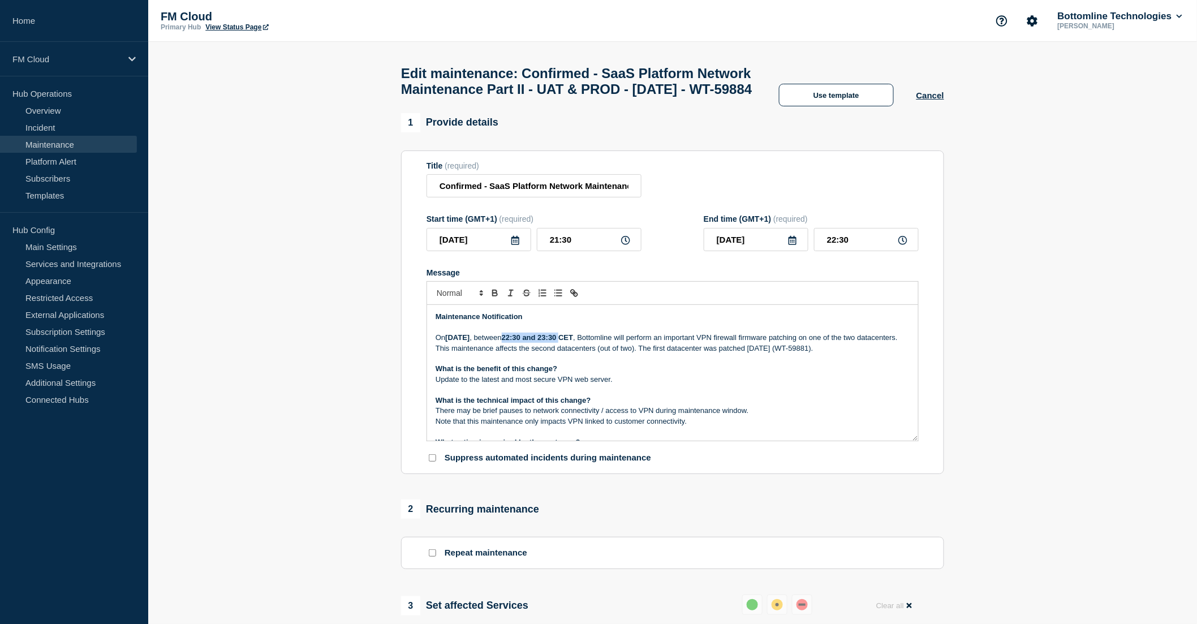
drag, startPoint x: 569, startPoint y: 362, endPoint x: 626, endPoint y: 361, distance: 57.1
click at [573, 342] on strong "22:30 and 23:30 CET" at bounding box center [537, 337] width 71 height 8
click at [664, 385] on p "Update to the latest and most secure VPN web server." at bounding box center [672, 379] width 474 height 10
click at [586, 374] on p "What is the benefit of this change?" at bounding box center [672, 369] width 474 height 10
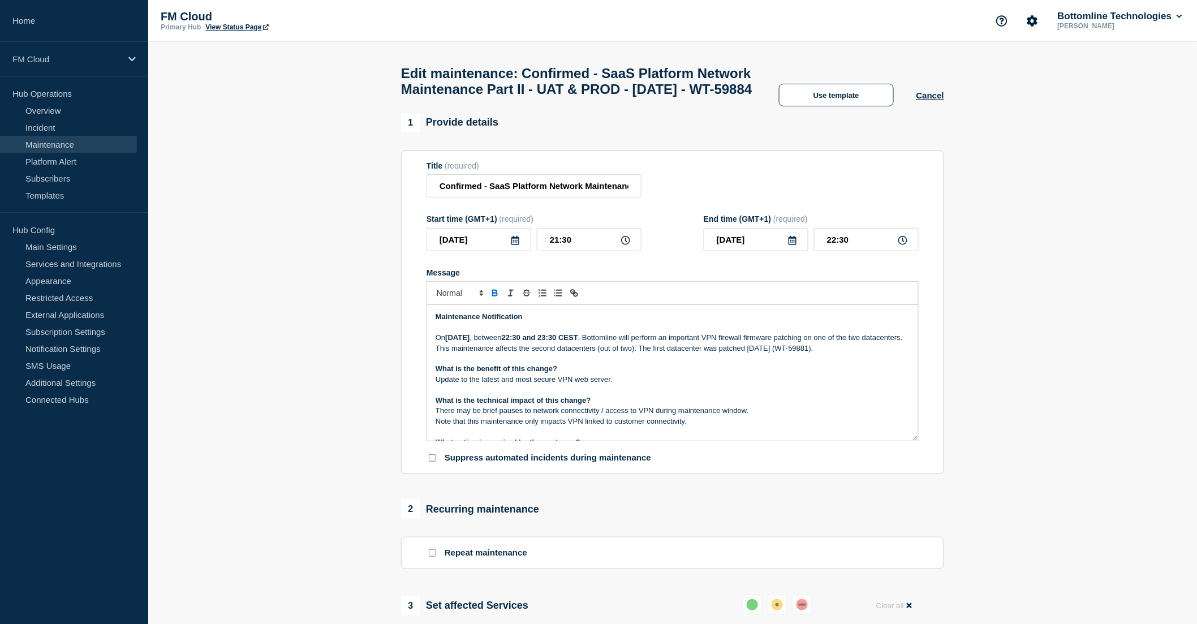
click at [634, 385] on p "Update to the latest and most secure VPN web server." at bounding box center [672, 379] width 474 height 10
click at [432, 338] on div "Maintenance Notification On Tuesday 07 October 2025 , between 22:30 and 23:30 C…" at bounding box center [672, 373] width 491 height 136
click at [806, 395] on p "Message" at bounding box center [672, 390] width 474 height 10
click at [434, 341] on div "Maintenance Notification On Tuesday 07 October 2025 , between 22:30 and 23:30 C…" at bounding box center [672, 373] width 491 height 136
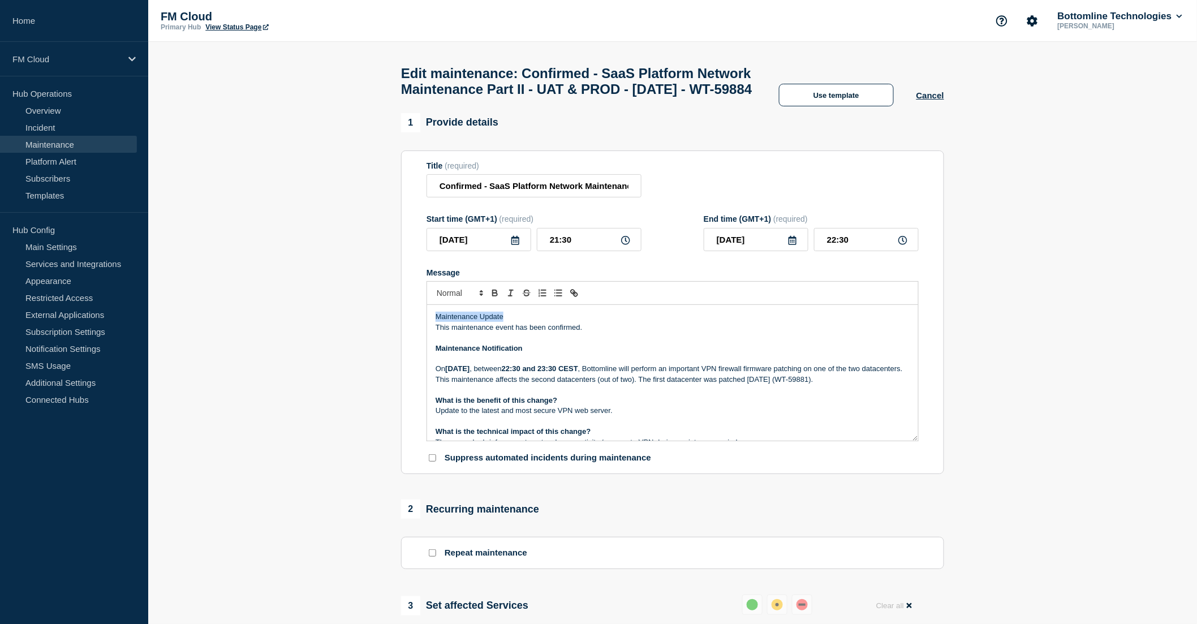
drag, startPoint x: 507, startPoint y: 339, endPoint x: 422, endPoint y: 344, distance: 85.5
click at [422, 344] on section "Title (required) Confirmed - SaaS Platform Network Maintenance Part II - UAT & …" at bounding box center [672, 312] width 543 height 324
click at [522, 322] on p "Maintenance Update" at bounding box center [672, 317] width 474 height 10
click at [594, 332] on p "This maintenance event has been confirmed." at bounding box center [672, 327] width 474 height 10
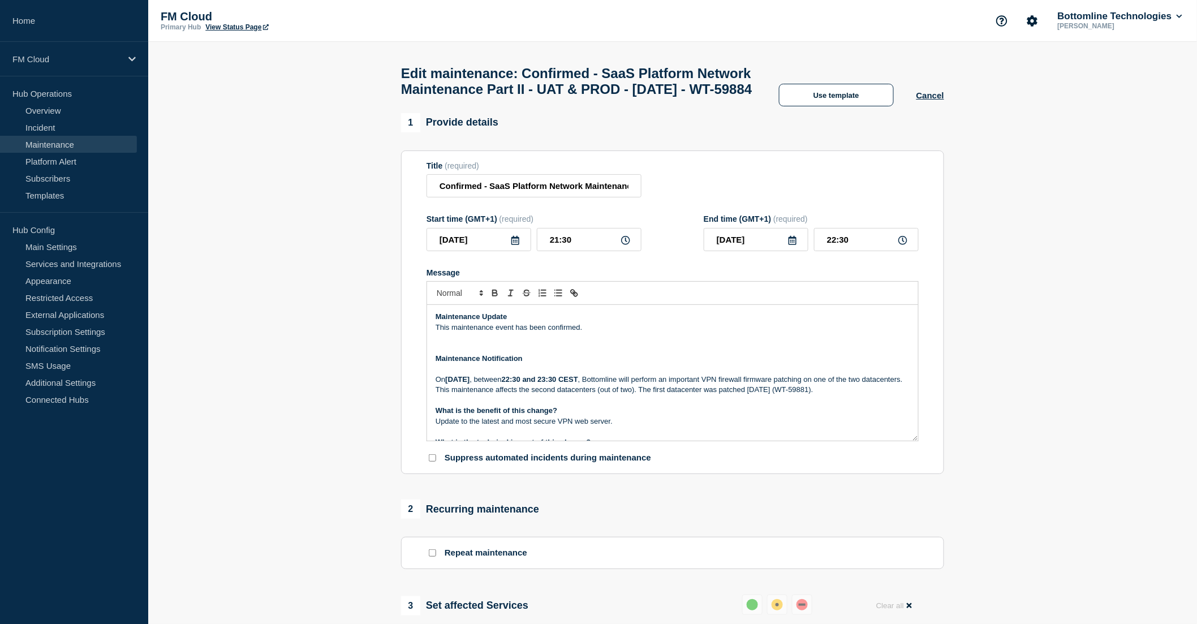
click at [597, 353] on p "Message" at bounding box center [672, 348] width 474 height 10
click at [608, 332] on p "This maintenance event has been confirmed." at bounding box center [672, 327] width 474 height 10
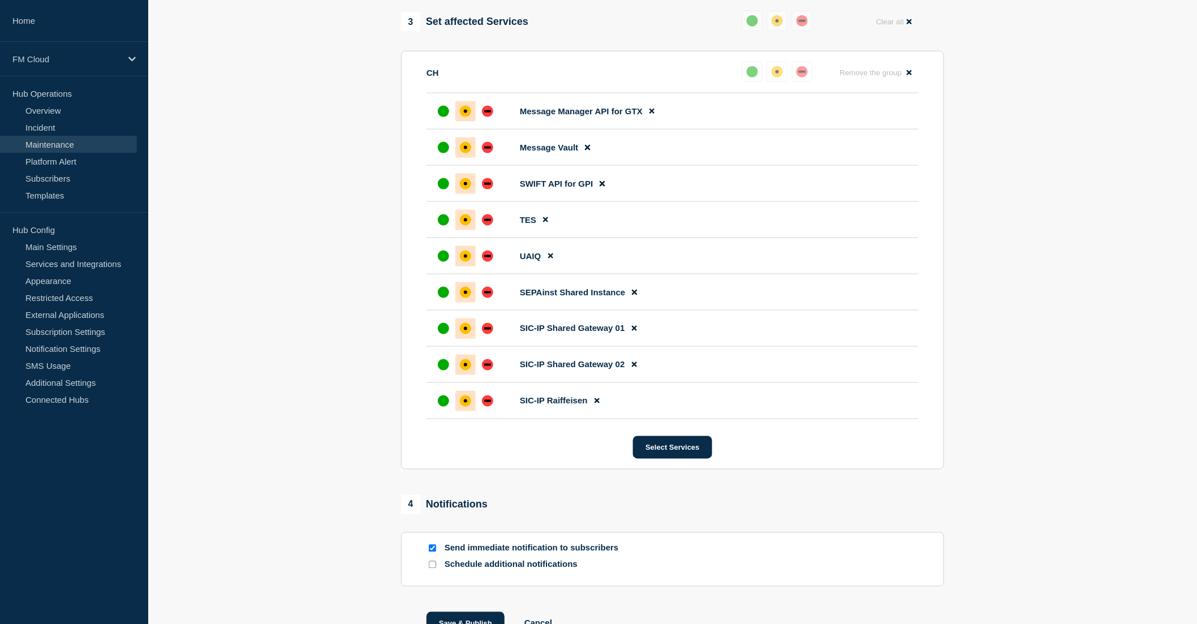
scroll to position [698, 0]
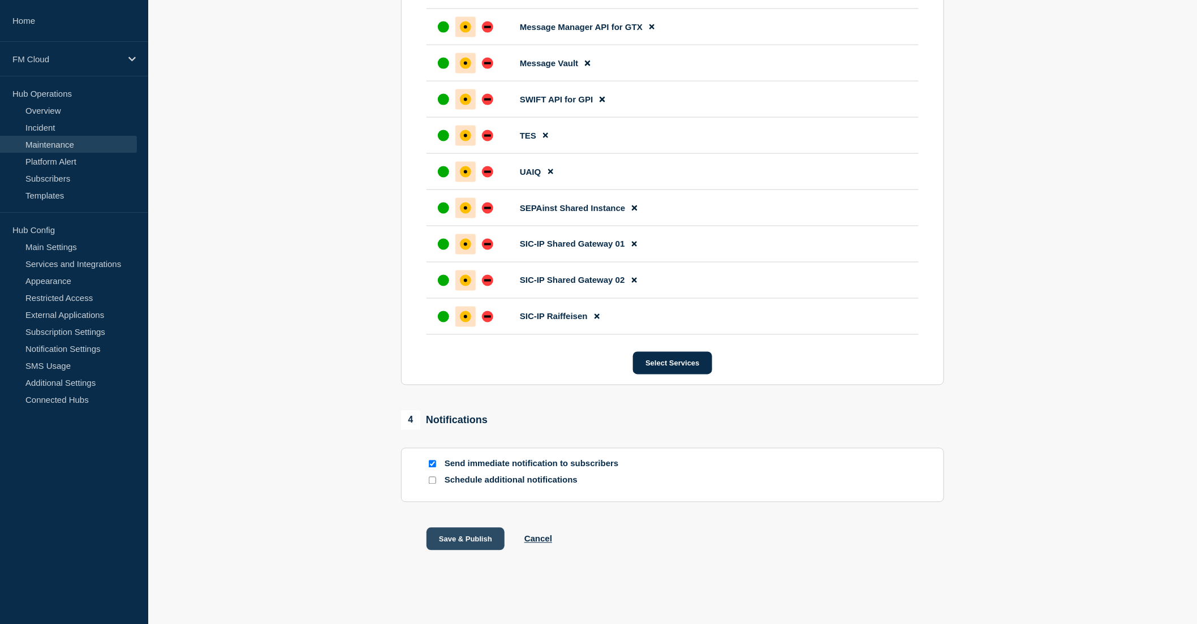
click at [478, 542] on button "Save & Publish" at bounding box center [465, 539] width 78 height 23
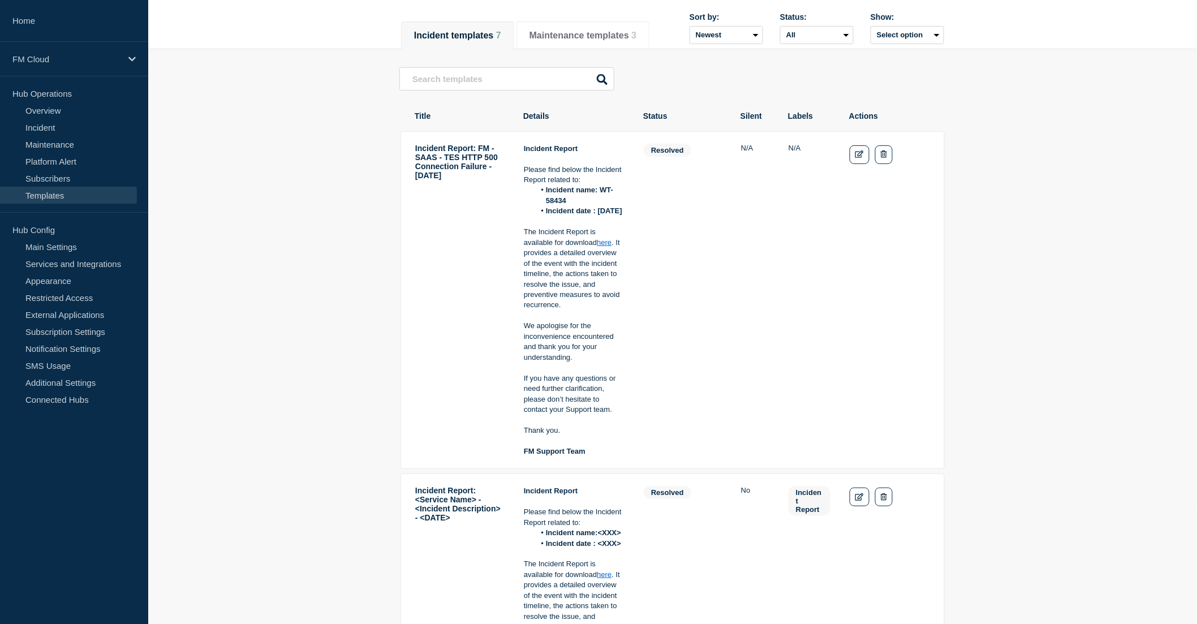
scroll to position [126, 0]
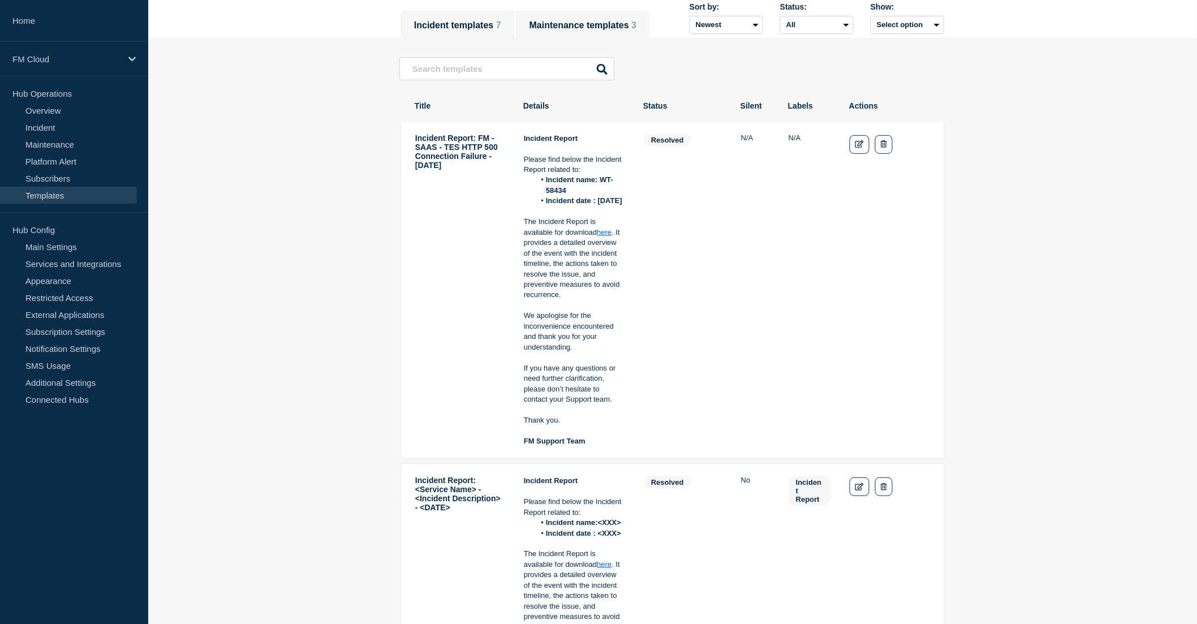
click at [605, 20] on button "Maintenance templates 3" at bounding box center [582, 25] width 107 height 10
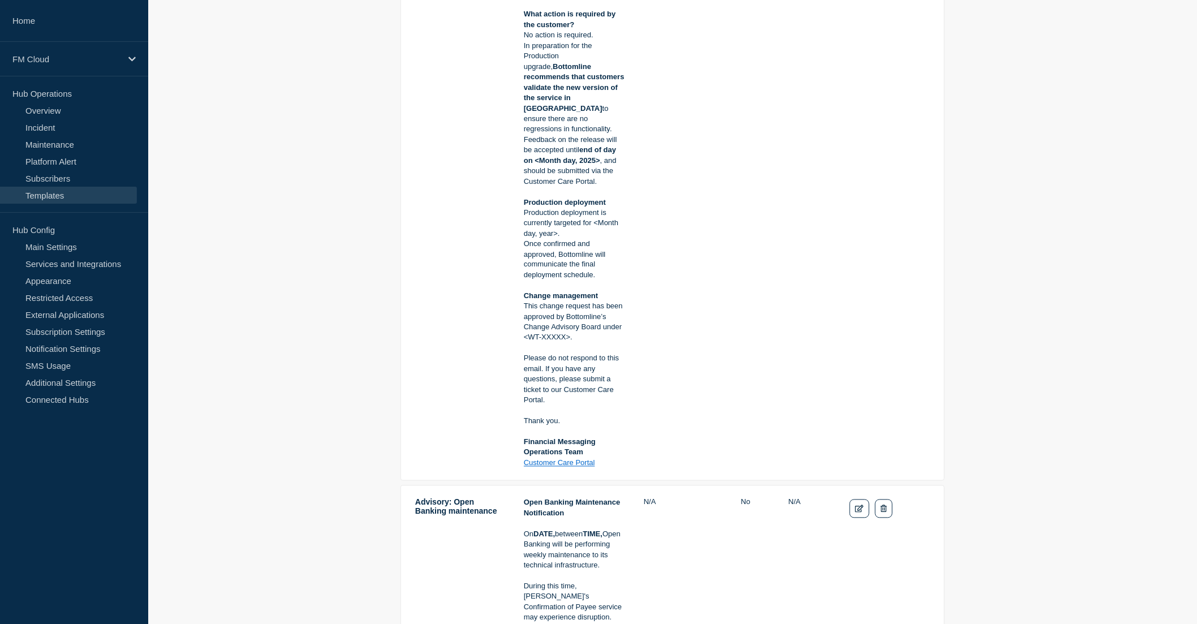
scroll to position [691, 0]
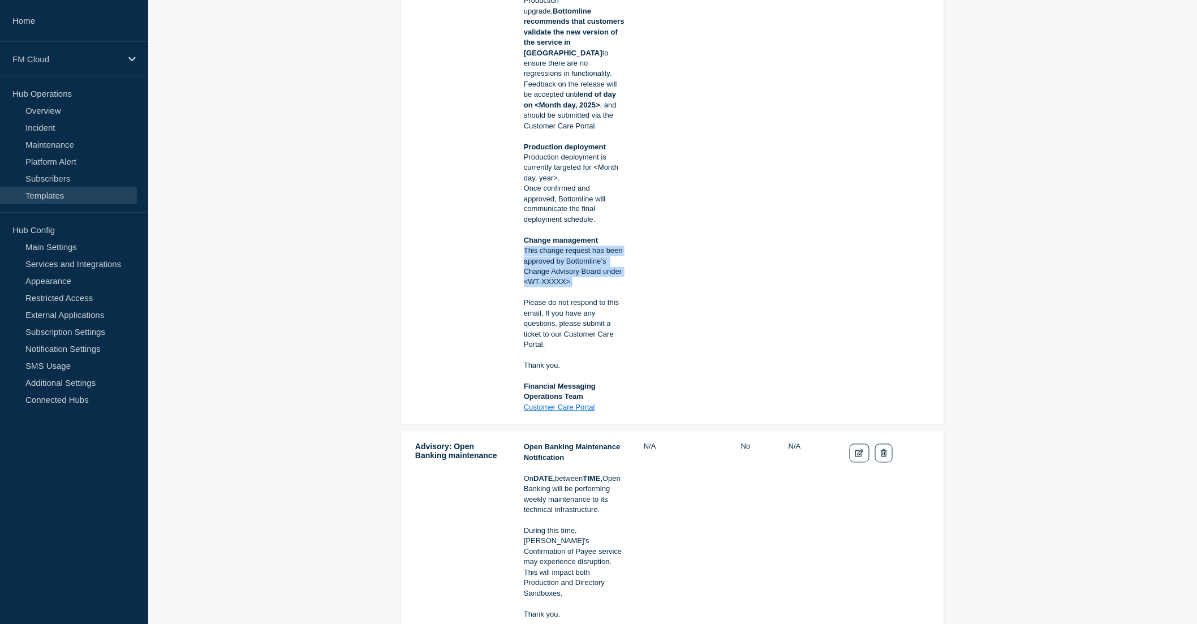
drag, startPoint x: 524, startPoint y: 242, endPoint x: 580, endPoint y: 275, distance: 65.4
click at [580, 275] on p "This change request has been approved by Bottomline’s Change Advisory Board und…" at bounding box center [574, 267] width 101 height 42
copy p "This change request has been approved by Bottomline’s Change Advisory Board und…"
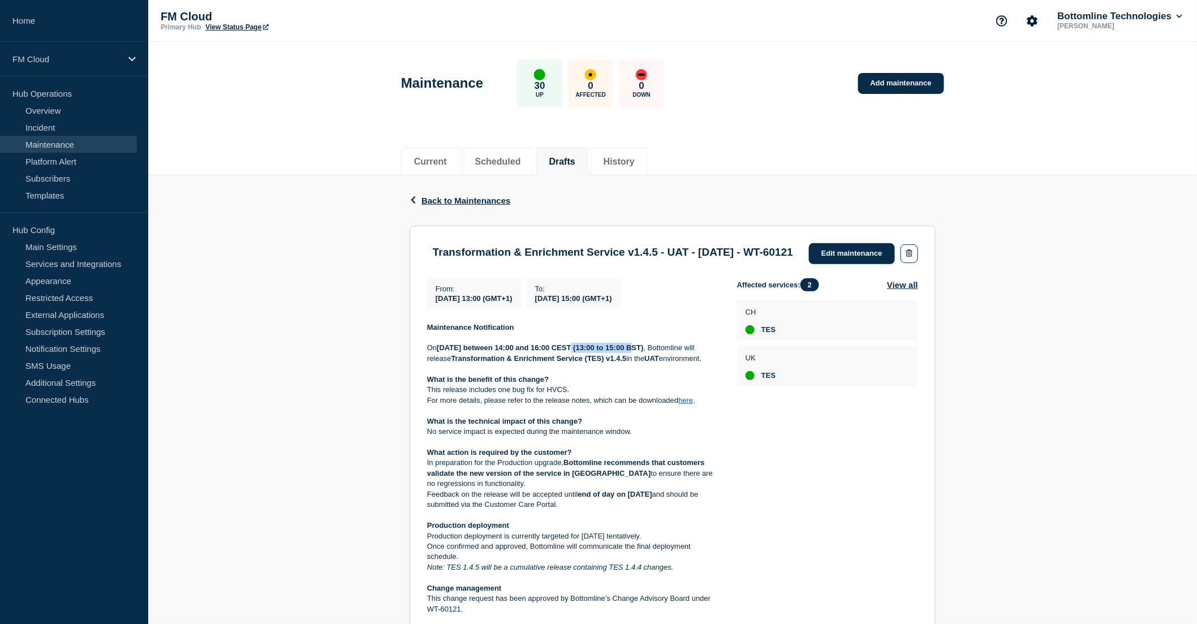
drag, startPoint x: 568, startPoint y: 362, endPoint x: 636, endPoint y: 361, distance: 67.3
click at [636, 352] on strong "[DATE] between 14:00 and 16:00 CEST (13:00 to 15:00 BST)" at bounding box center [540, 347] width 206 height 8
drag, startPoint x: 654, startPoint y: 360, endPoint x: 689, endPoint y: 358, distance: 34.6
click at [643, 352] on strong "[DATE] between 14:00 and 16:00 CEST (13:00 to 15:00 BST)" at bounding box center [540, 347] width 206 height 8
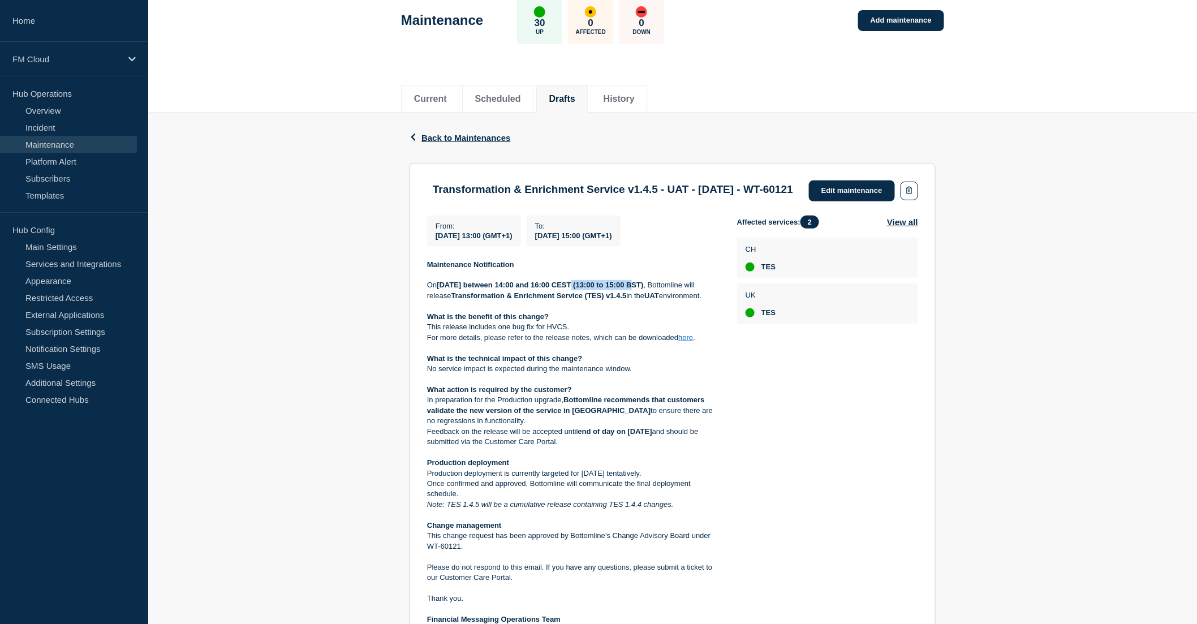
click at [684, 342] on link "here" at bounding box center [685, 337] width 15 height 8
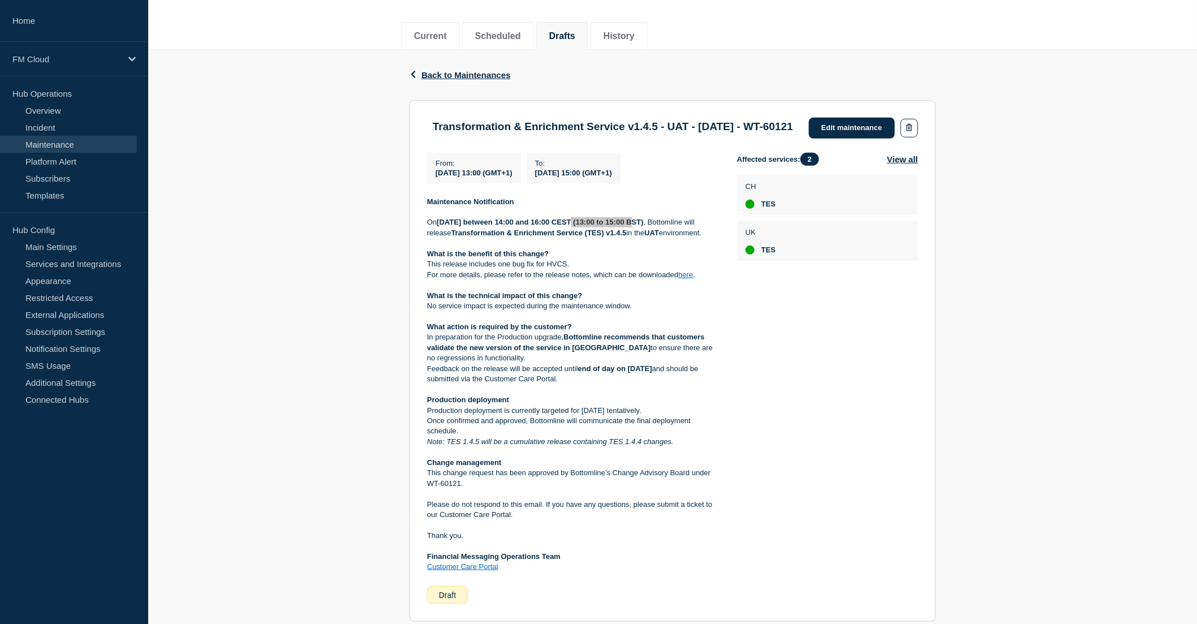
scroll to position [188, 0]
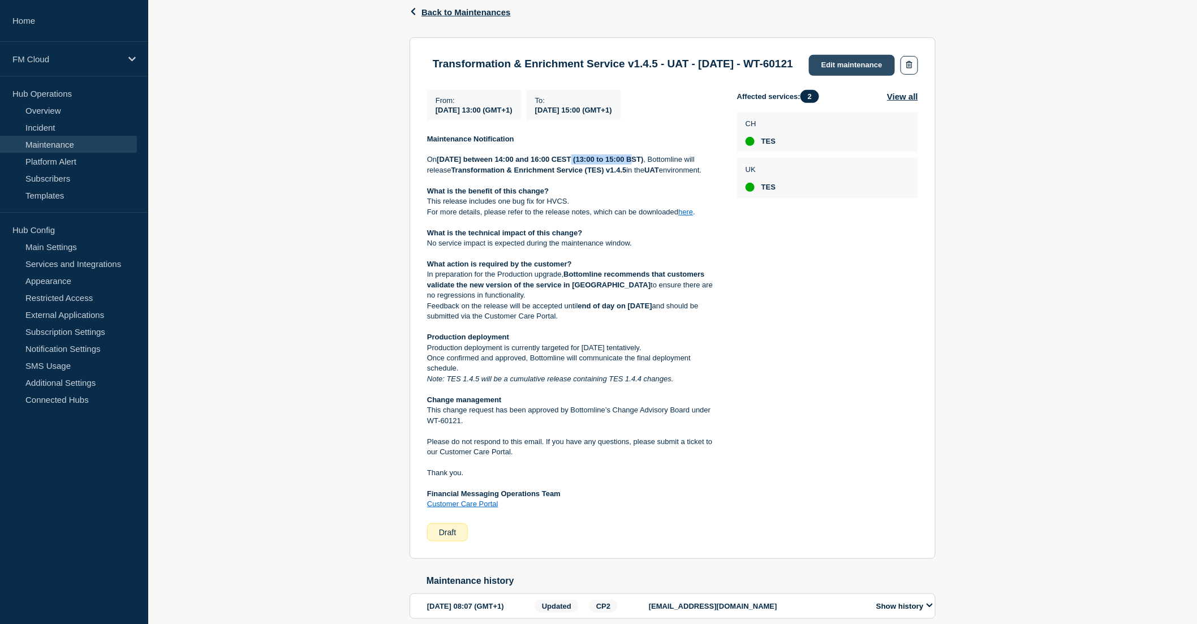
click at [843, 65] on link "Edit maintenance" at bounding box center [852, 65] width 86 height 21
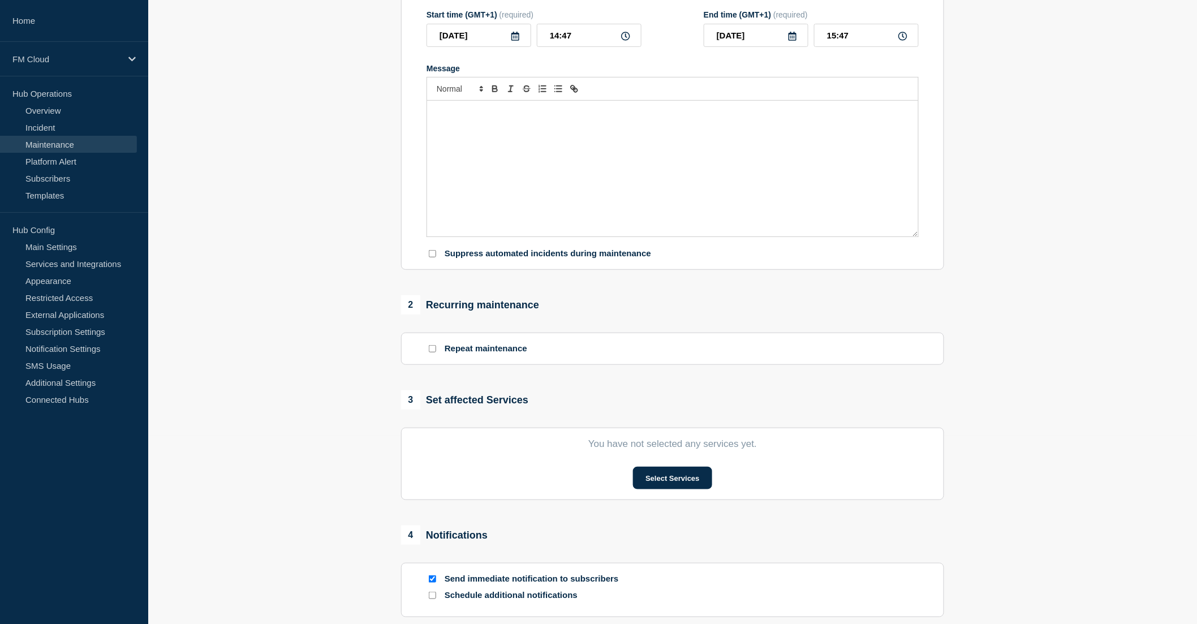
type input "Transformation & Enrichment Service v1.4.5 - UAT - [DATE] - WT-60121"
type input "2025-10-09"
type input "13:00"
type input "2025-10-09"
type input "15:00"
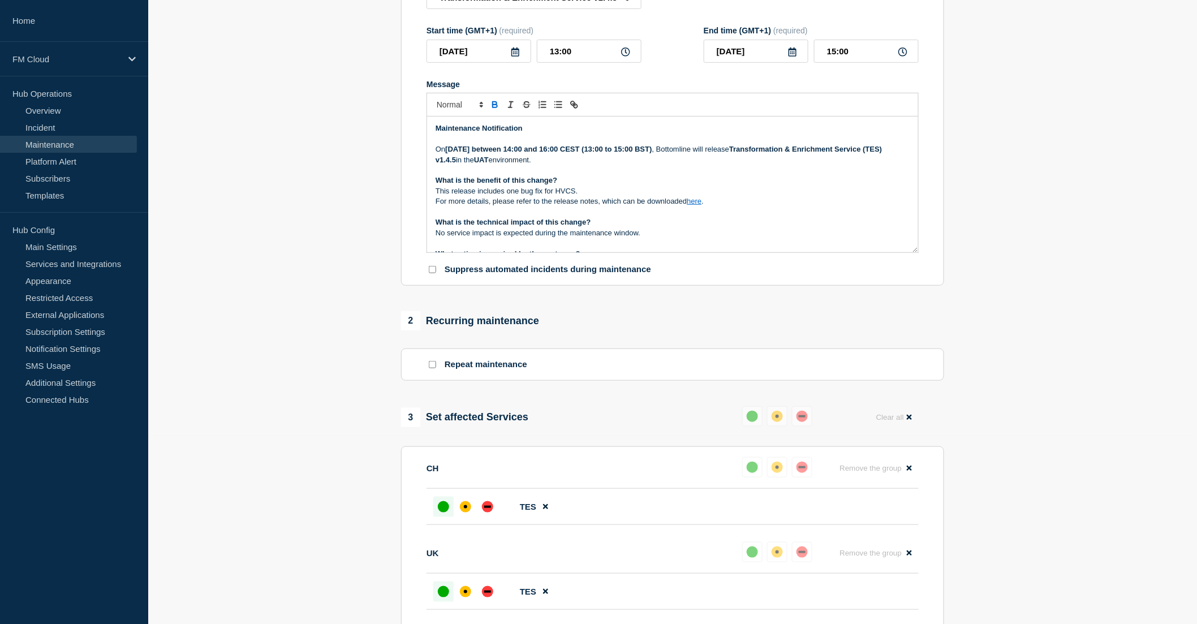
click at [516, 57] on icon at bounding box center [515, 51] width 9 height 9
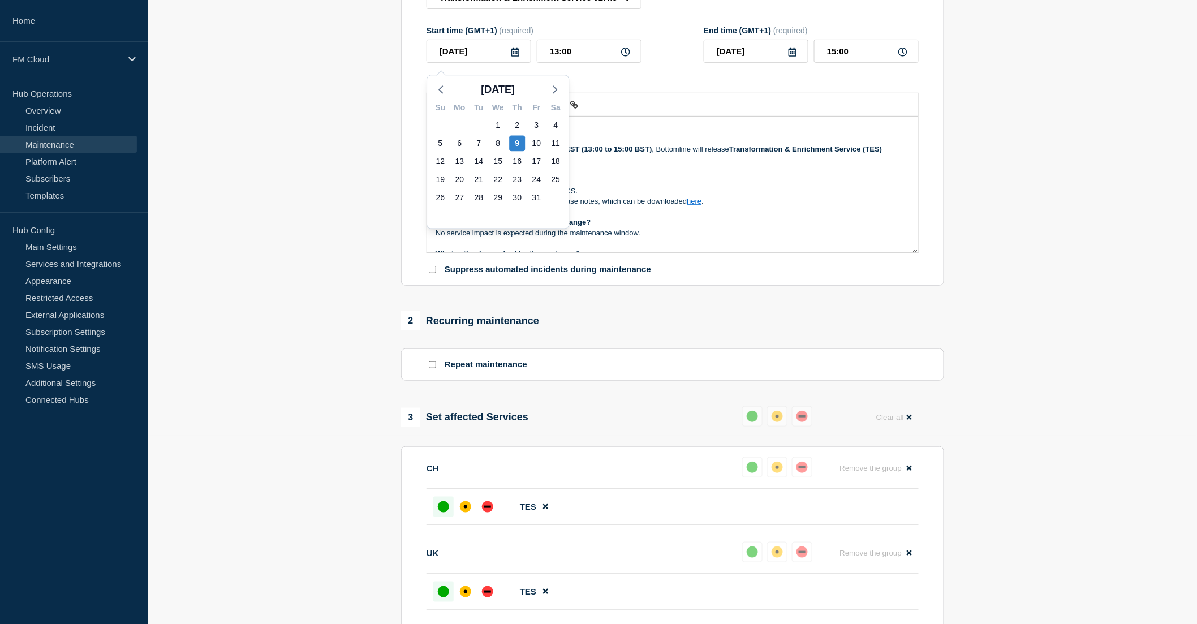
click at [516, 57] on icon at bounding box center [515, 51] width 9 height 9
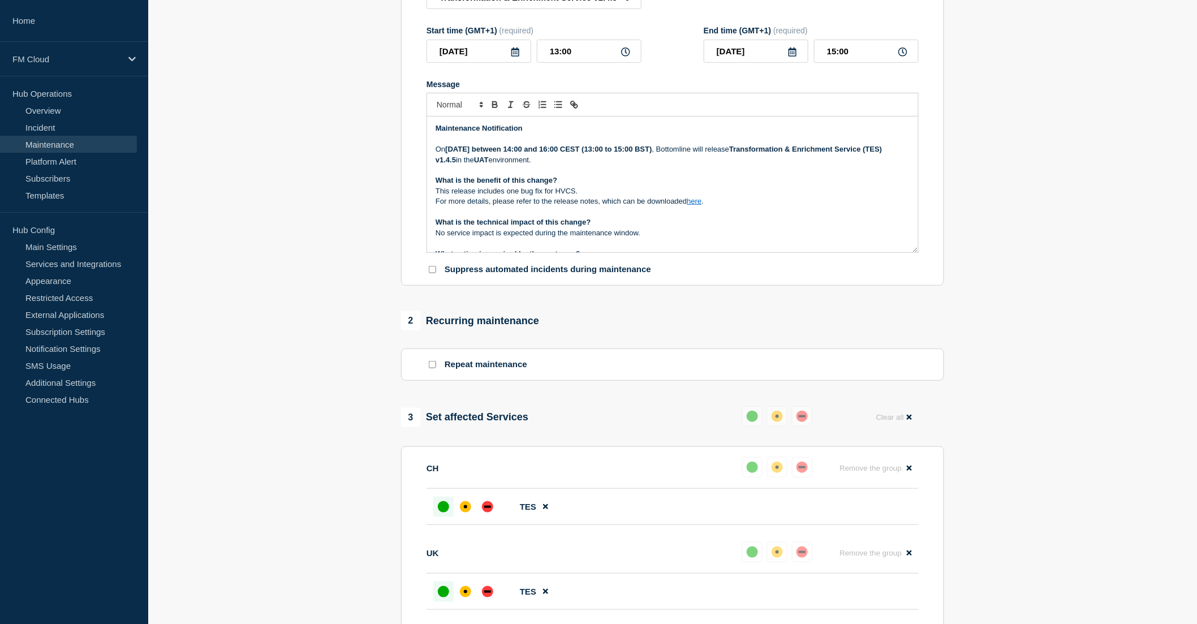
click at [654, 175] on p "Message" at bounding box center [672, 170] width 474 height 10
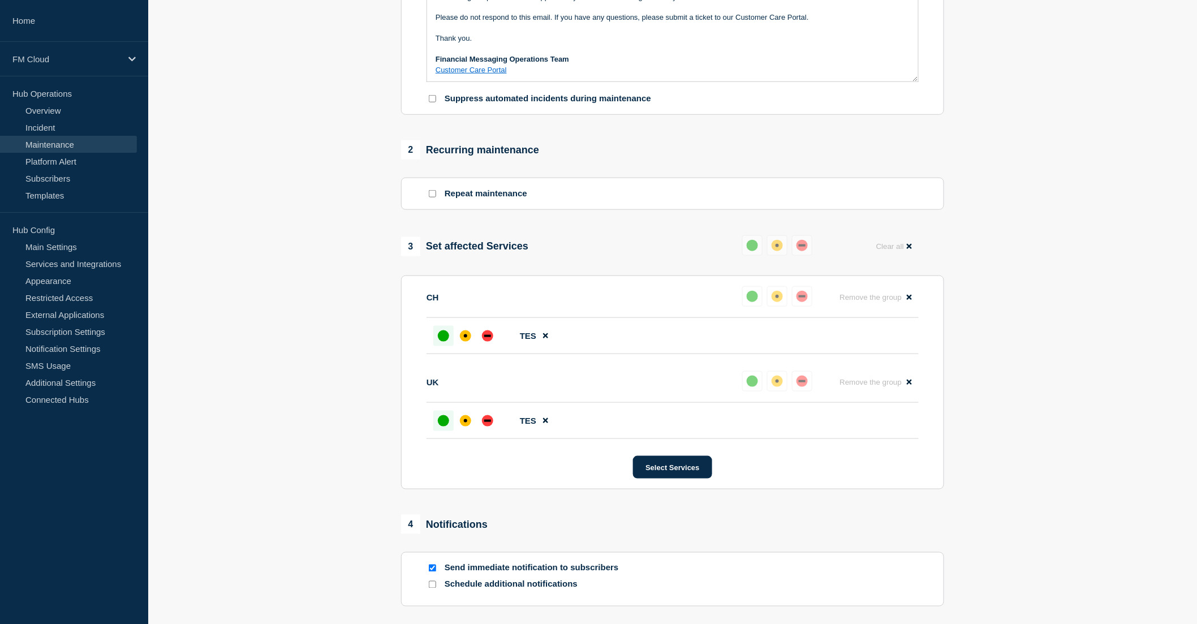
scroll to position [472, 0]
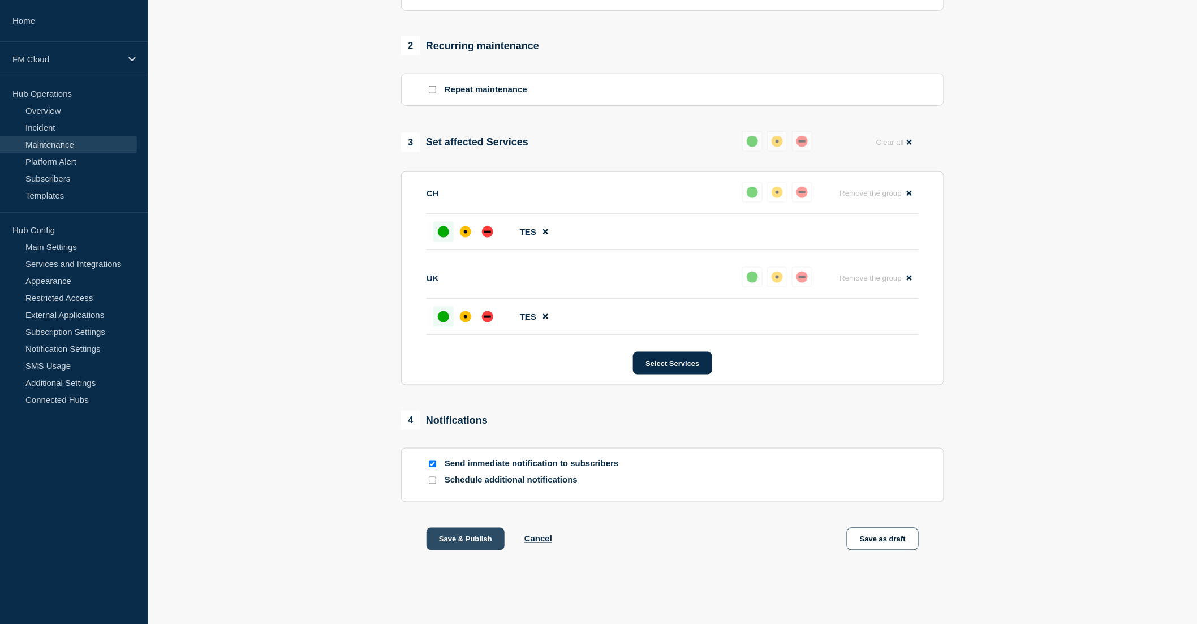
click at [467, 532] on button "Save & Publish" at bounding box center [465, 539] width 78 height 23
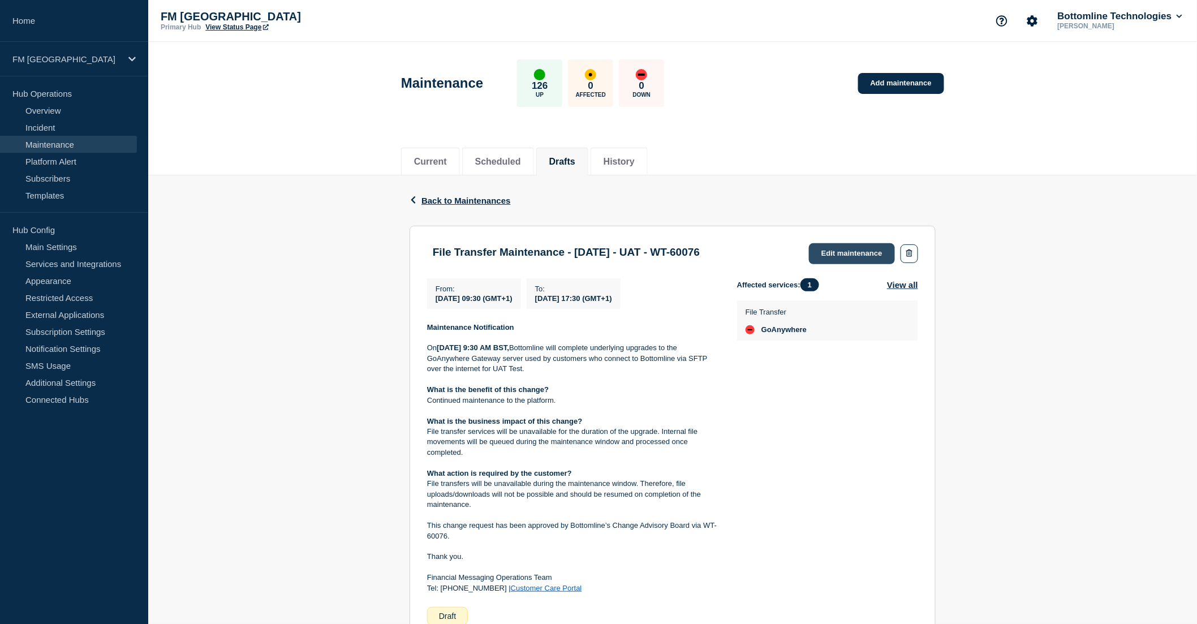
click at [870, 245] on link "Edit maintenance" at bounding box center [852, 253] width 86 height 21
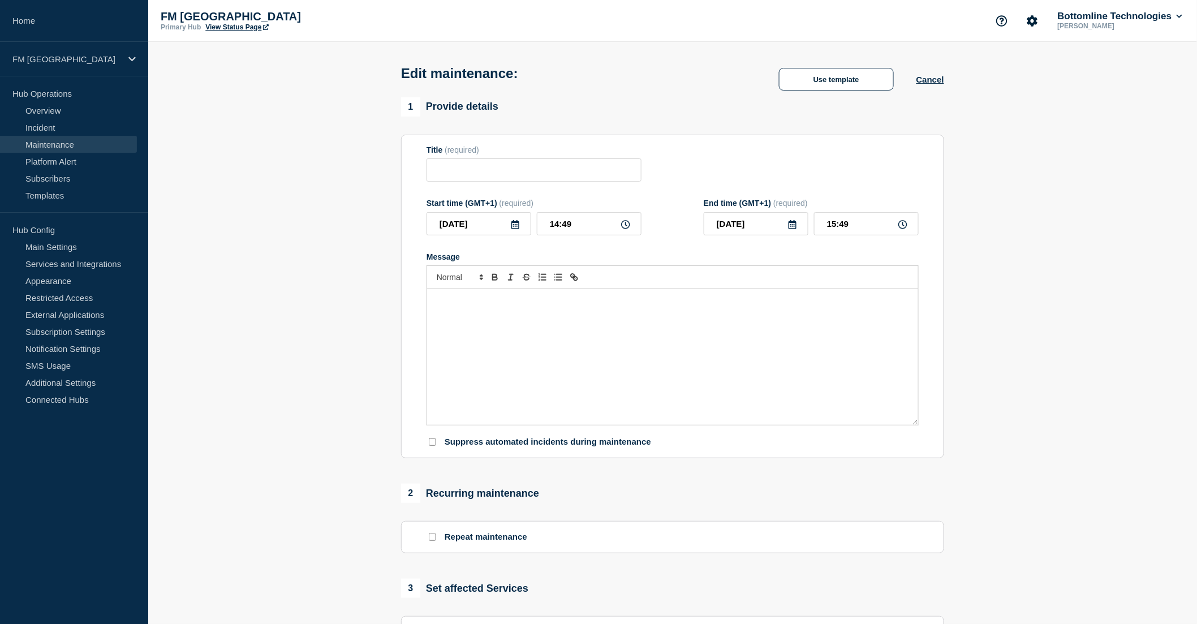
type input "File Transfer Maintenance - 09/OCT/2025 - UAT - WT-60076"
type input "2025-10-09"
type input "09:30"
type input "2025-10-09"
type input "17:30"
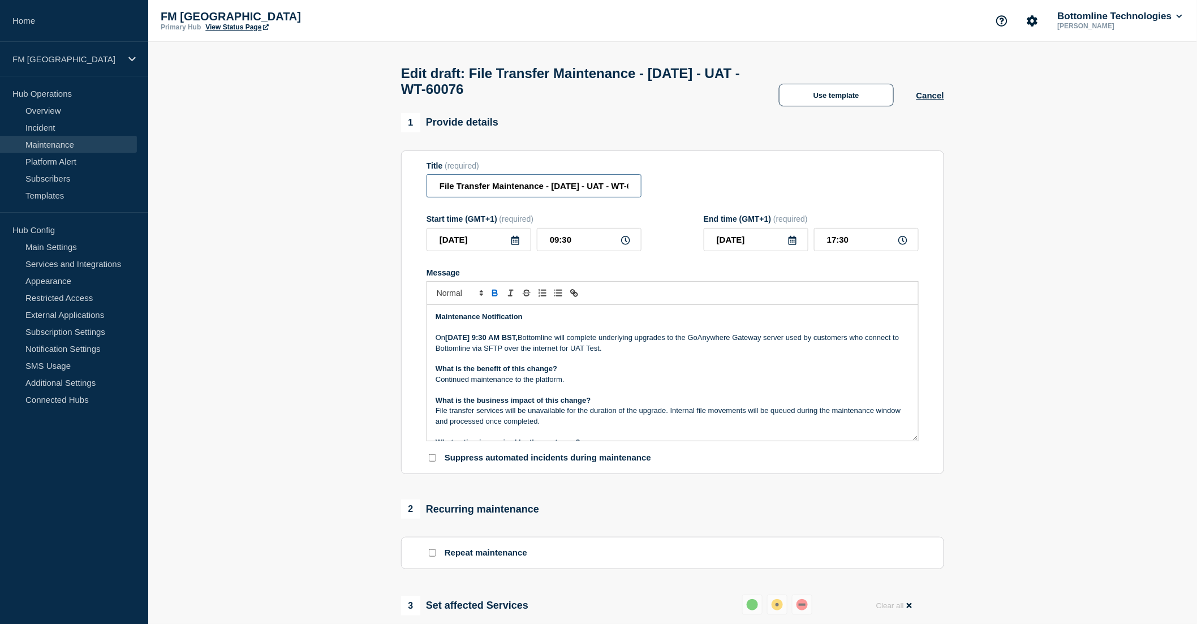
click at [558, 191] on input "File Transfer Maintenance - 09/OCT/2025 - UAT - WT-60076" at bounding box center [533, 185] width 215 height 23
type input "File Transfer Maintenance - [DATE] - UAT - WT-60076"
click at [516, 245] on icon at bounding box center [515, 240] width 9 height 9
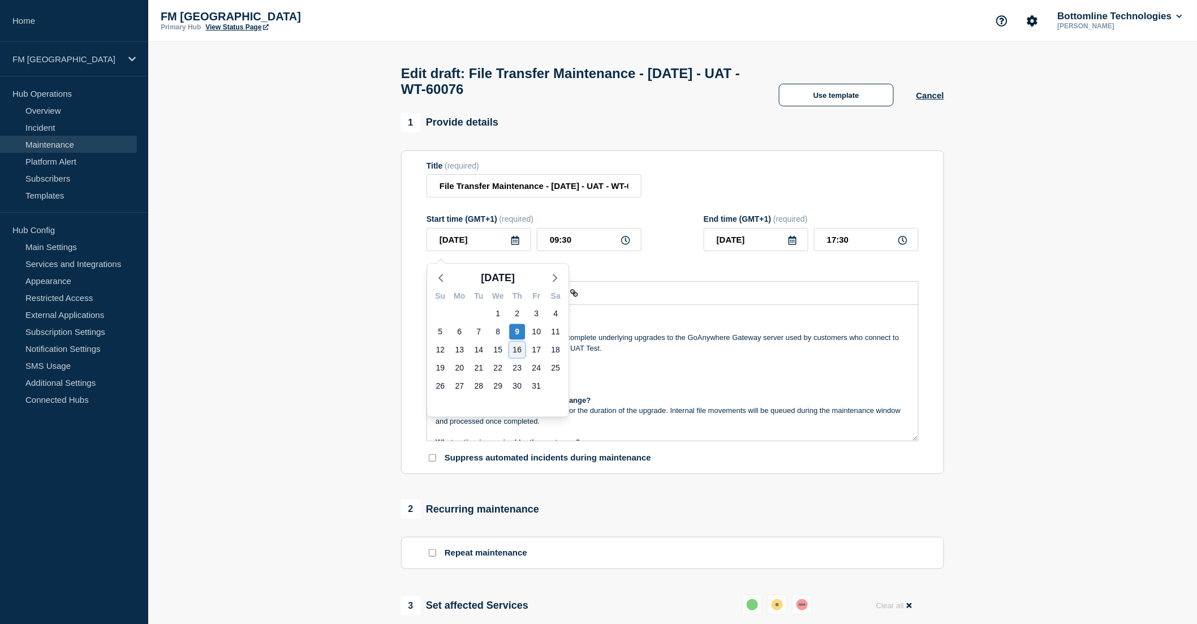
click at [522, 351] on div "16" at bounding box center [517, 350] width 16 height 16
type input "2025-10-16"
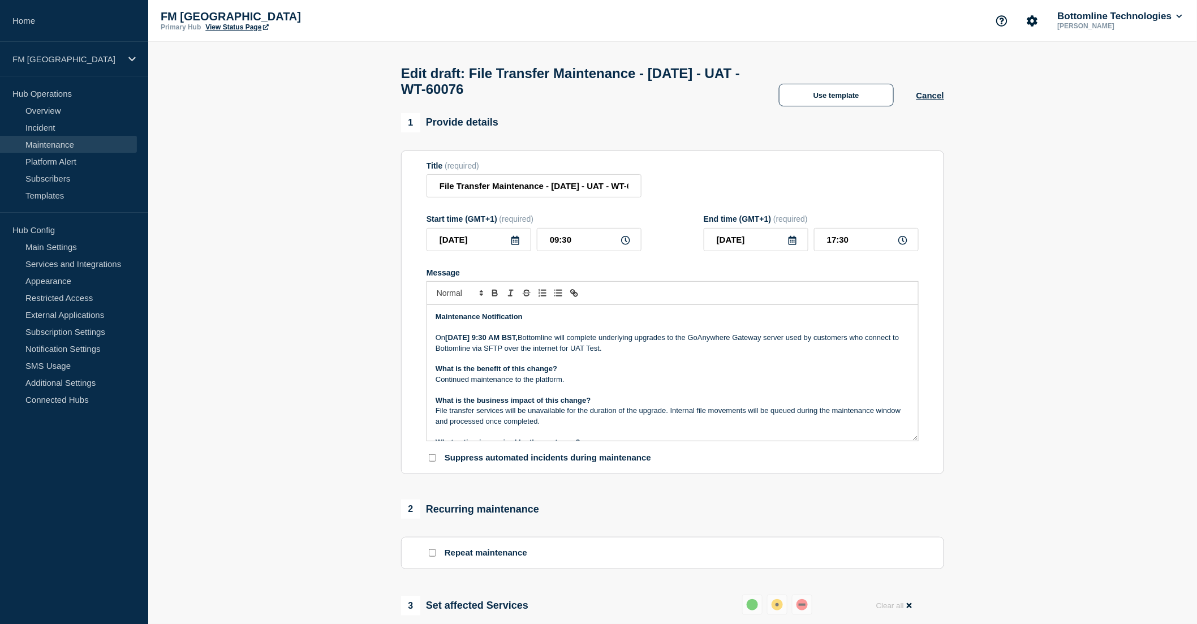
click at [452, 342] on strong "9th October 2025 at 9:30 AM BST," at bounding box center [481, 337] width 72 height 8
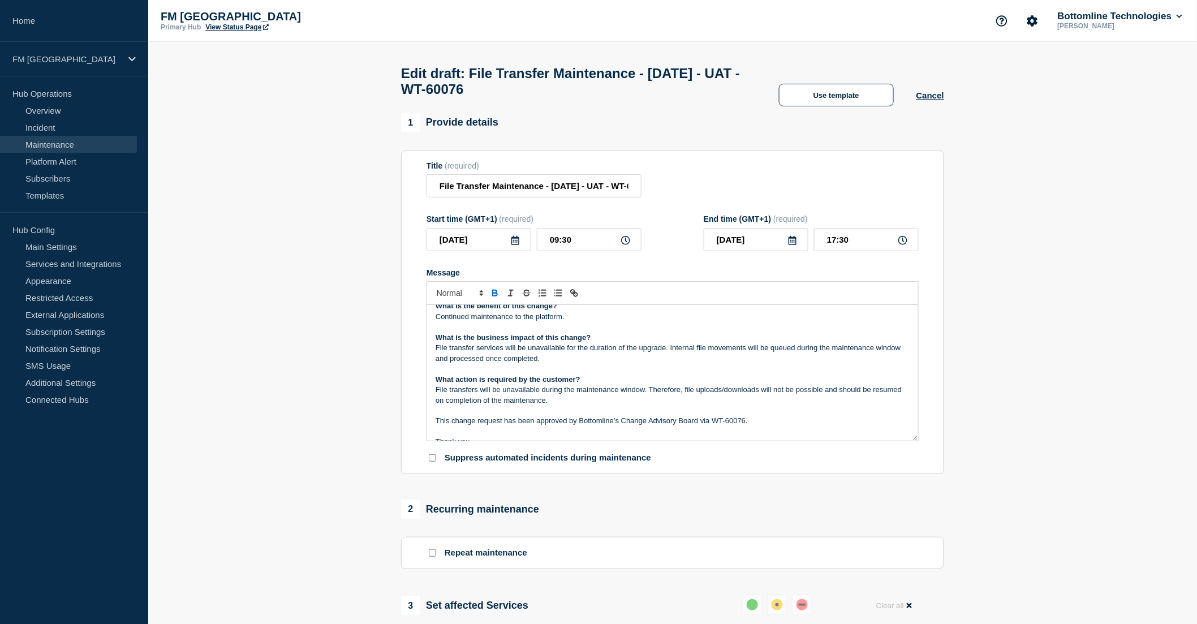
scroll to position [107, 0]
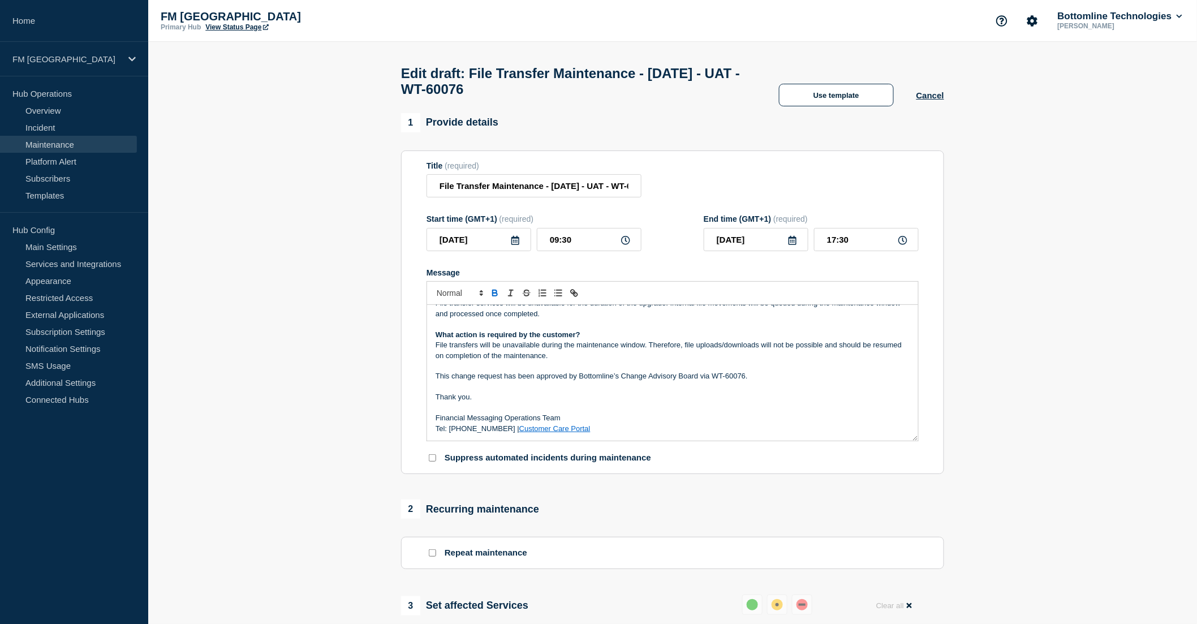
click at [761, 379] on p "This change request has been approved by Bottomline’s Change Advisory Board via…" at bounding box center [672, 376] width 474 height 10
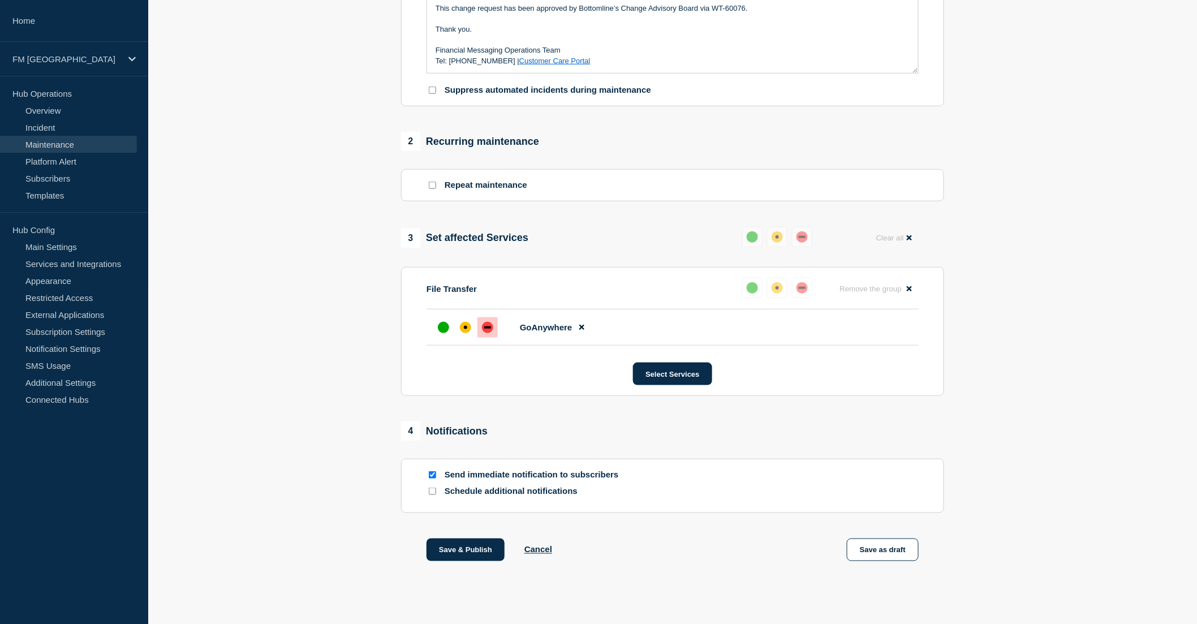
scroll to position [386, 0]
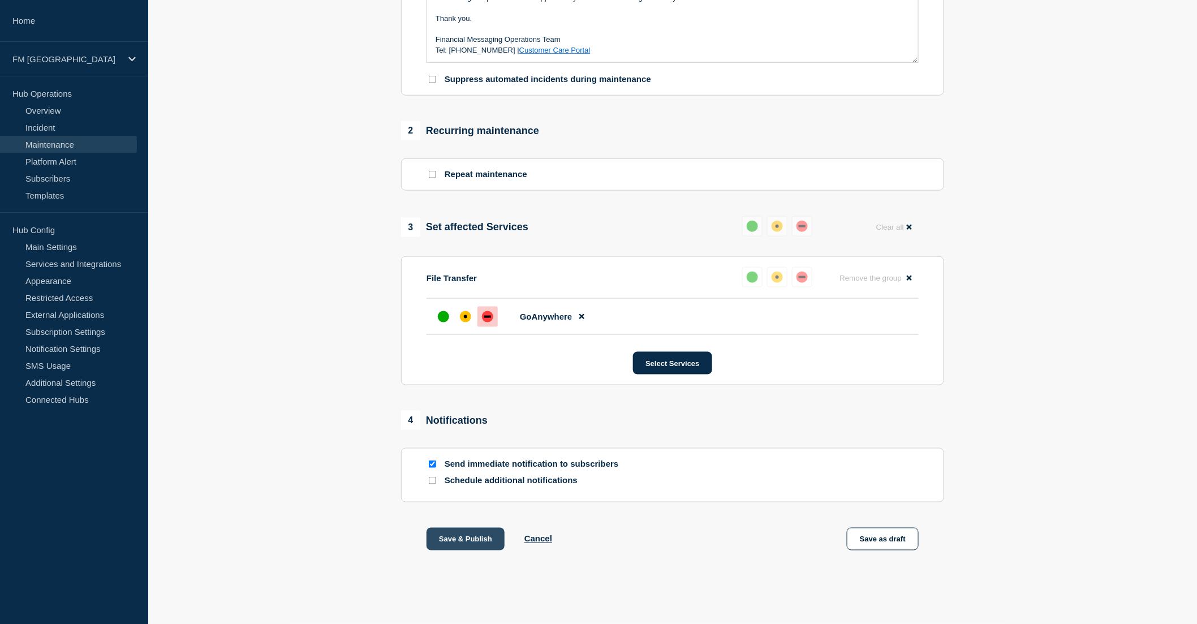
click at [474, 539] on button "Save & Publish" at bounding box center [465, 539] width 78 height 23
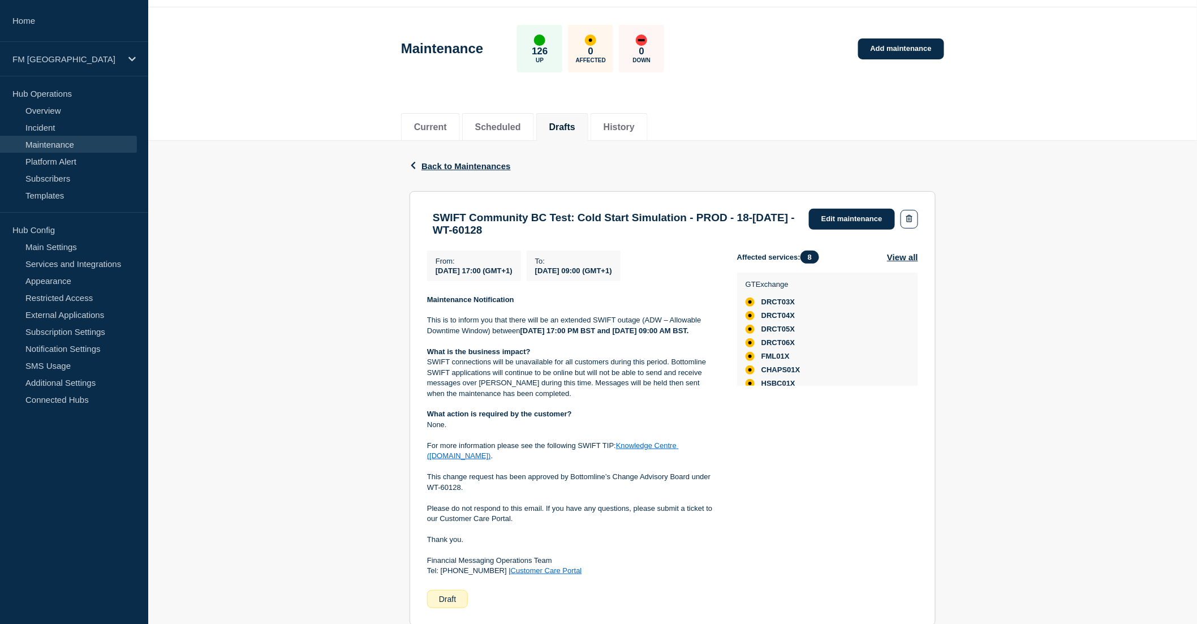
scroll to position [63, 0]
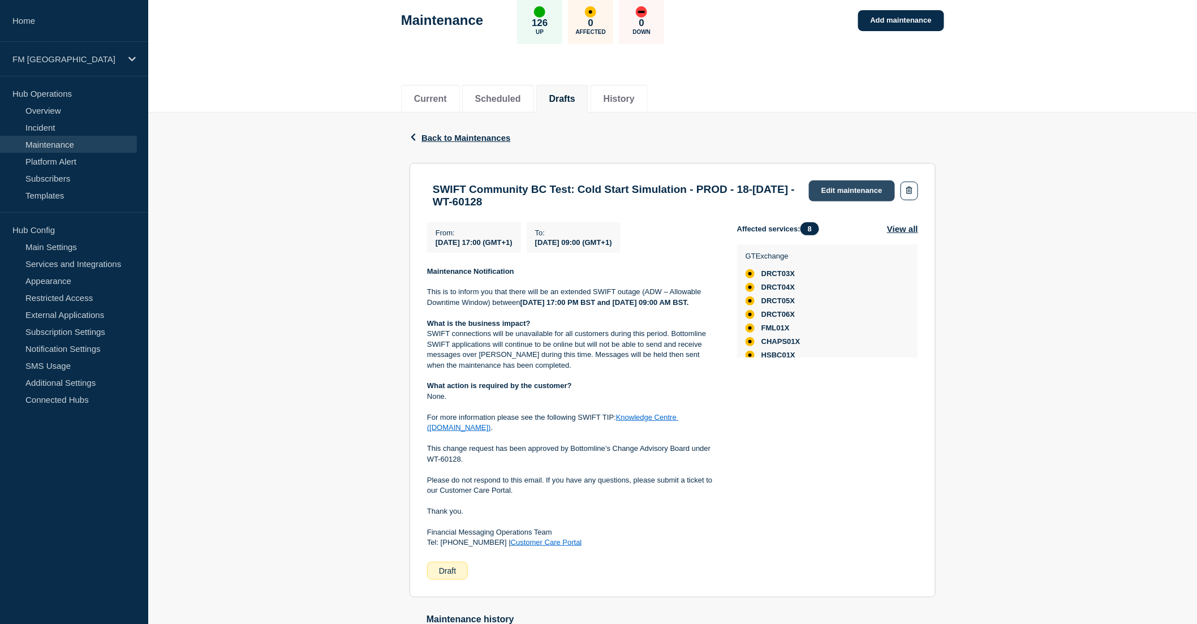
click at [857, 190] on link "Edit maintenance" at bounding box center [852, 190] width 86 height 21
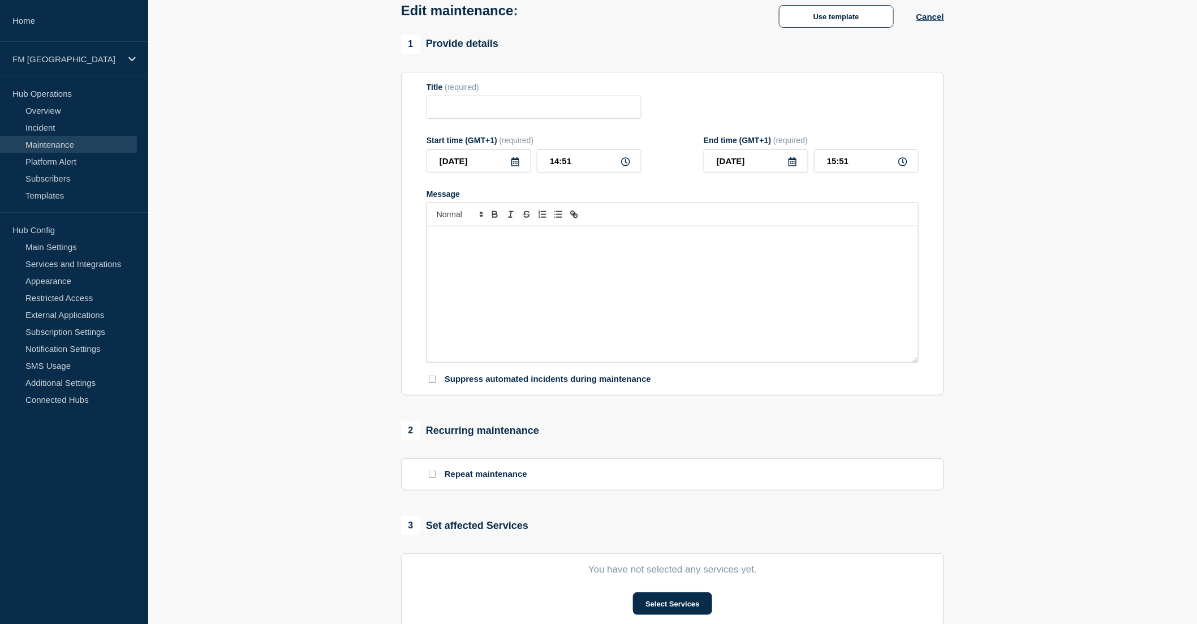
type input "SWIFT Community BC Test: Cold Start Simulation - PROD - 18-[DATE] - WT-60128"
type input "[DATE]"
type input "17:00"
type input "[DATE]"
type input "09:00"
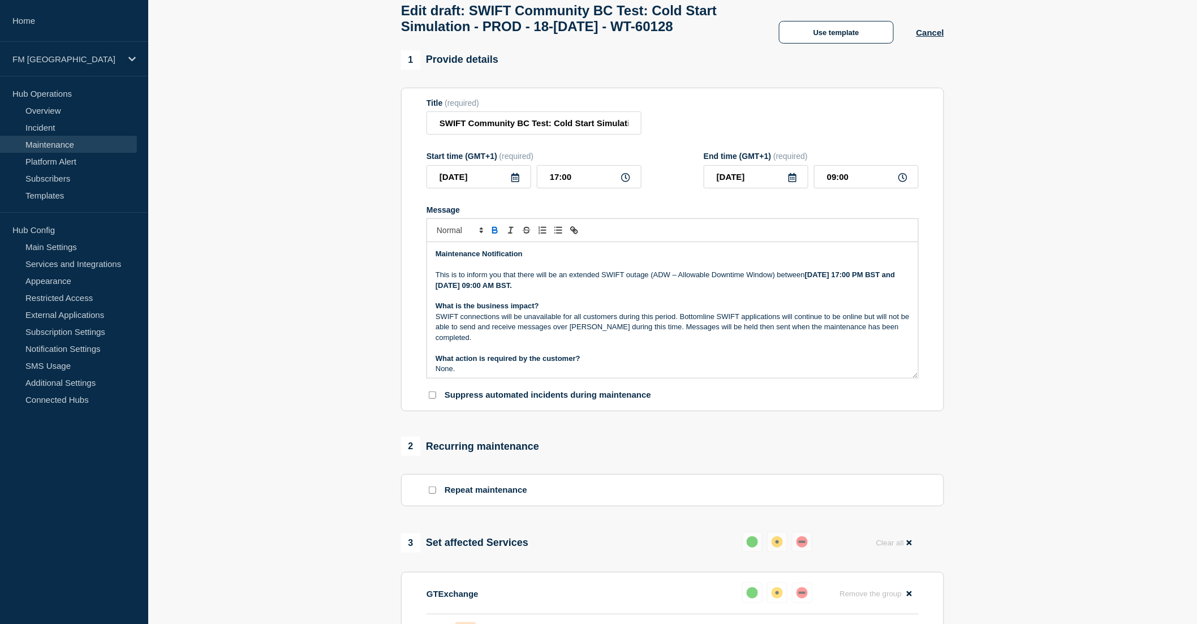
click at [570, 343] on p "SWIFT connections will be unavailable for all customers during this period. Bot…" at bounding box center [672, 327] width 474 height 31
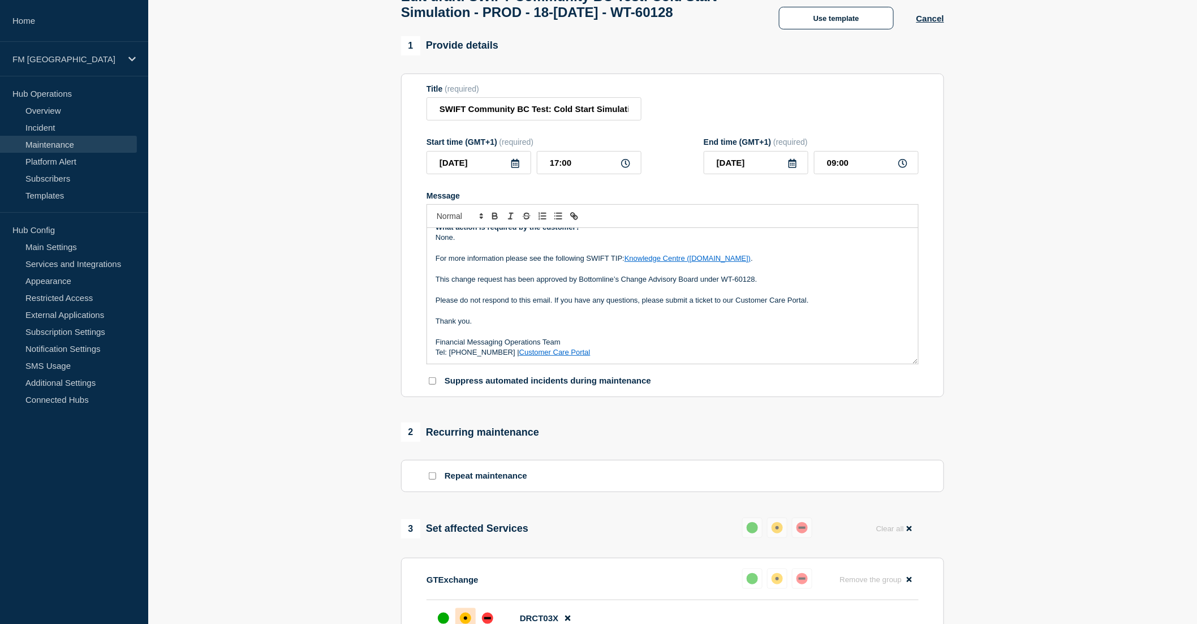
scroll to position [63, 0]
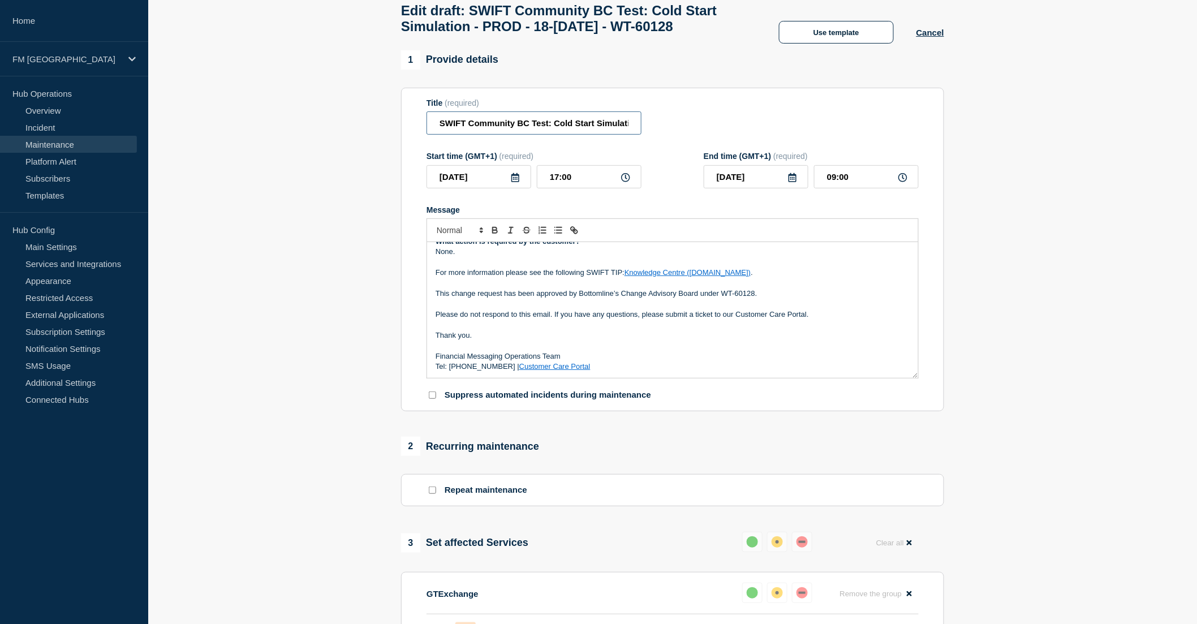
click at [521, 135] on input "SWIFT Community BC Test: Cold Start Simulation - PROD - 18-[DATE] - WT-60128" at bounding box center [533, 122] width 215 height 23
click at [649, 309] on p "Message" at bounding box center [672, 304] width 474 height 10
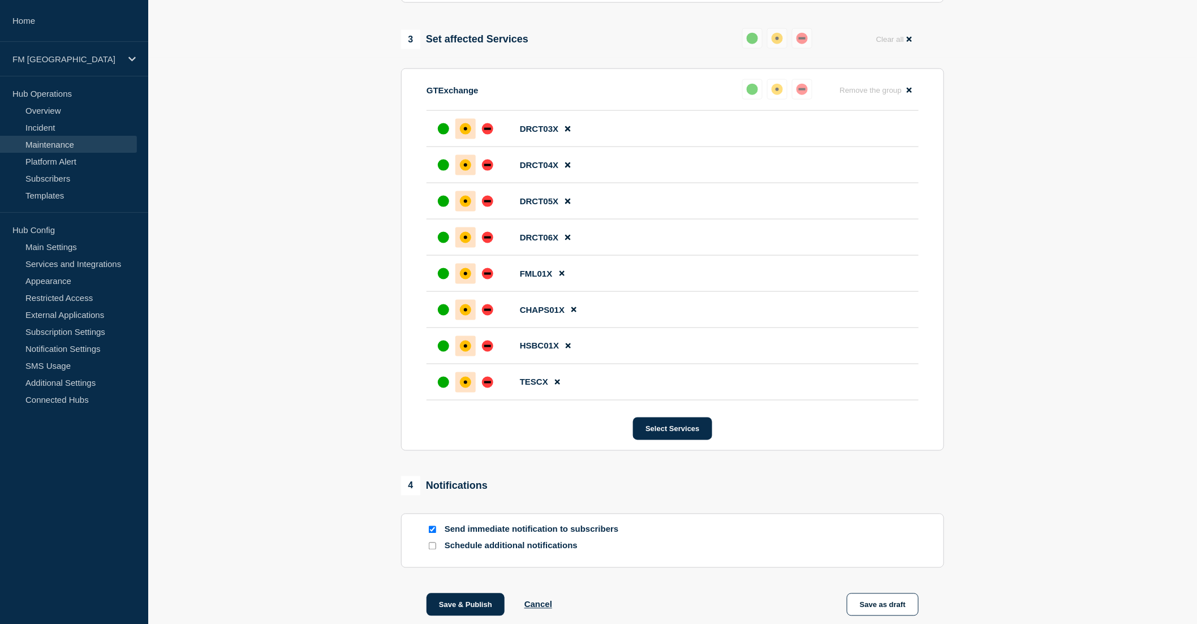
scroll to position [662, 0]
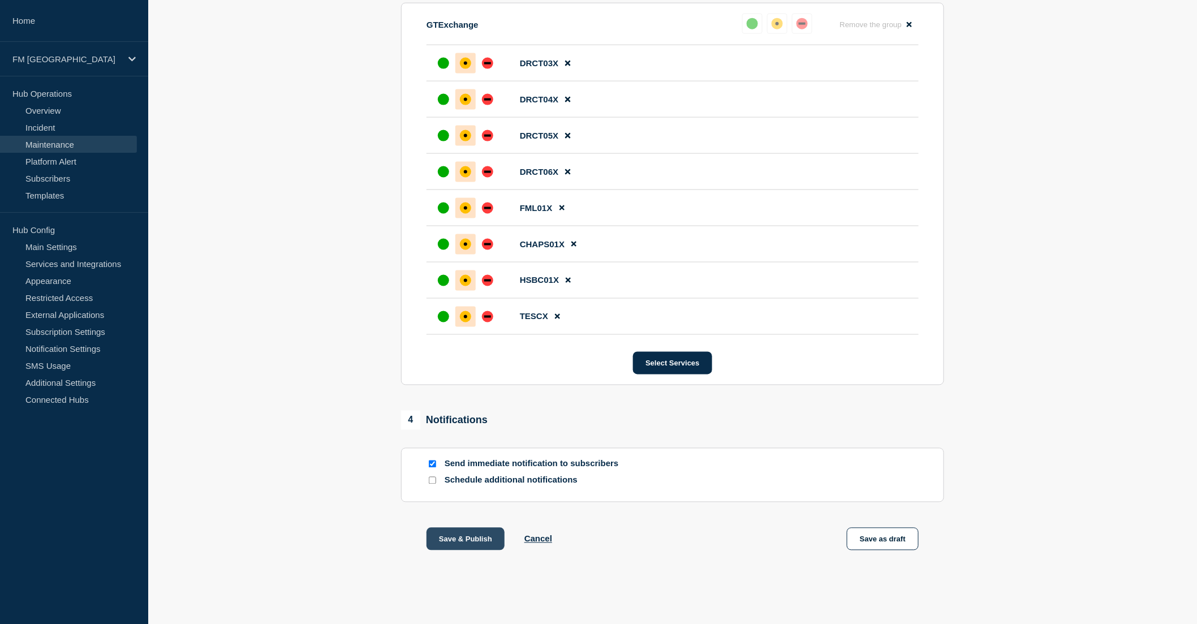
click at [456, 540] on button "Save & Publish" at bounding box center [465, 539] width 78 height 23
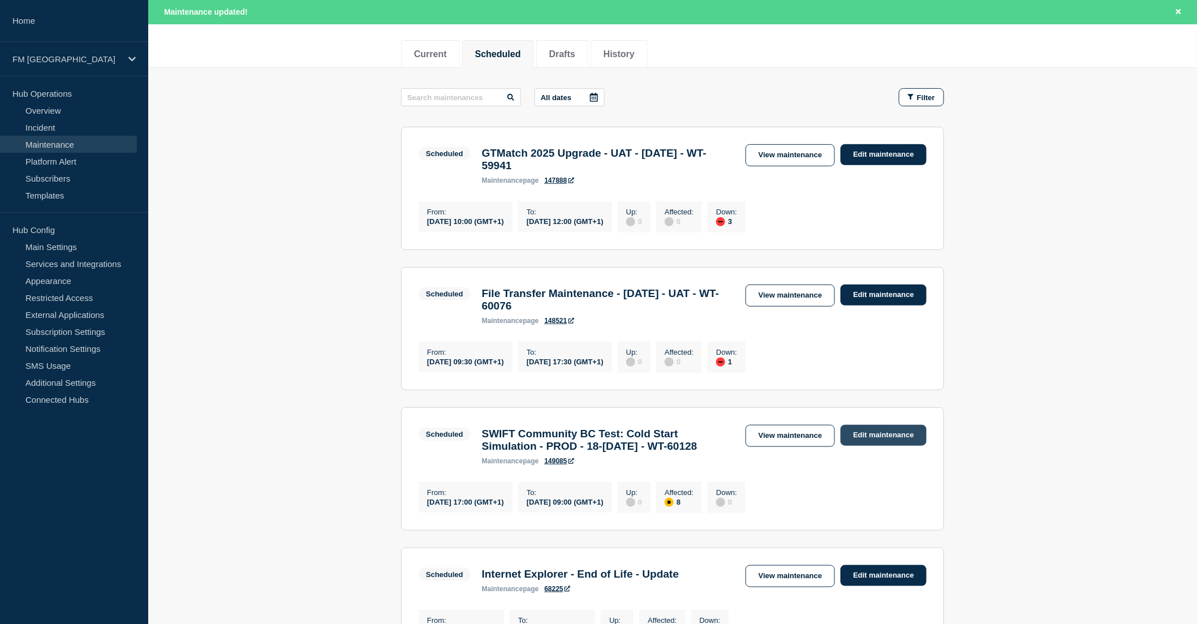
scroll to position [40, 0]
